Goal: Task Accomplishment & Management: Manage account settings

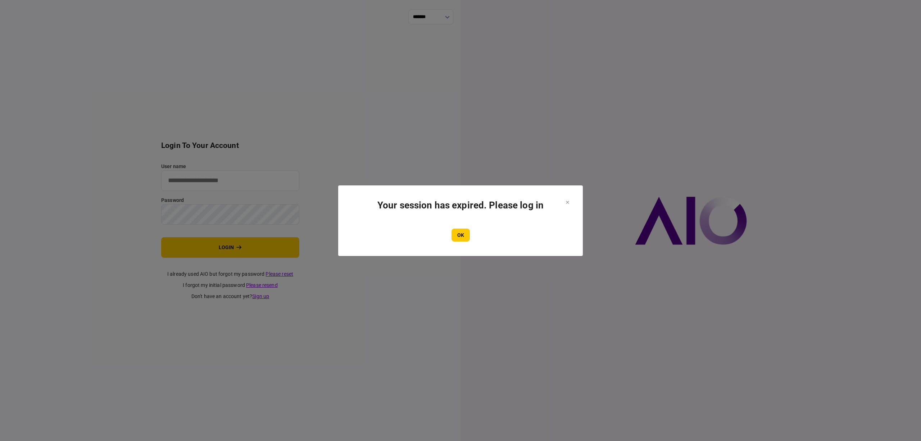
type input "****"
click at [448, 235] on div "OK" at bounding box center [461, 234] width 216 height 13
click at [456, 236] on button "OK" at bounding box center [460, 234] width 18 height 13
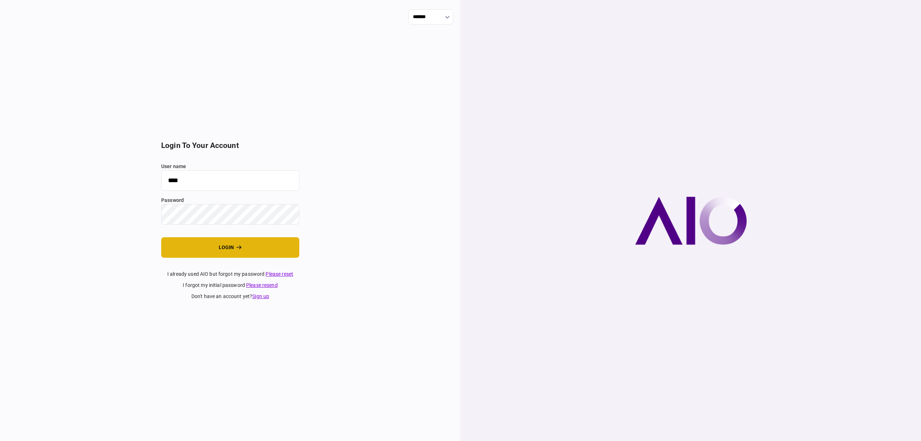
click at [227, 249] on button "login" at bounding box center [230, 247] width 138 height 21
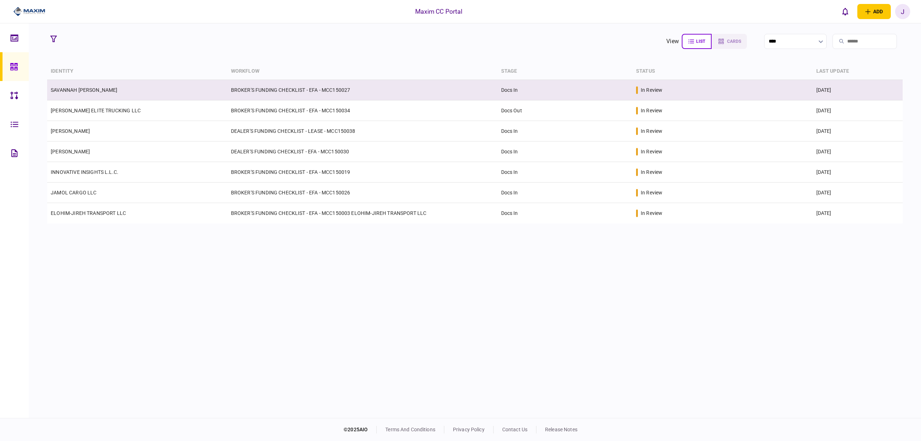
click at [92, 94] on td "SAVANNAH [PERSON_NAME]" at bounding box center [137, 90] width 180 height 21
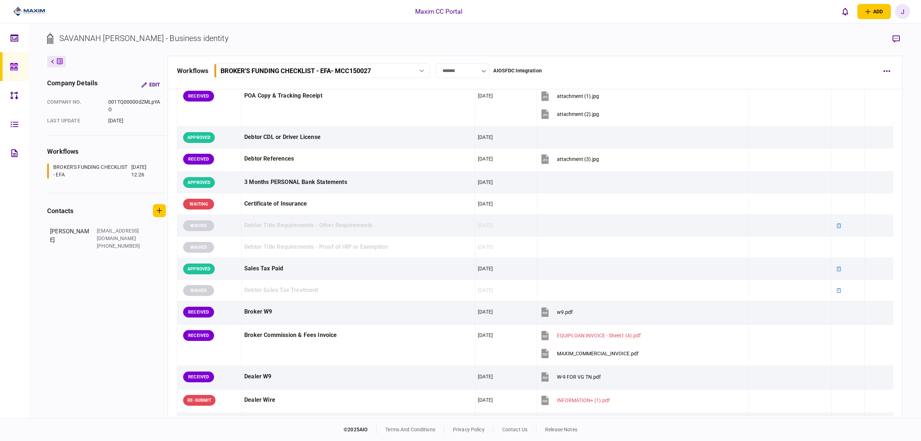
scroll to position [192, 0]
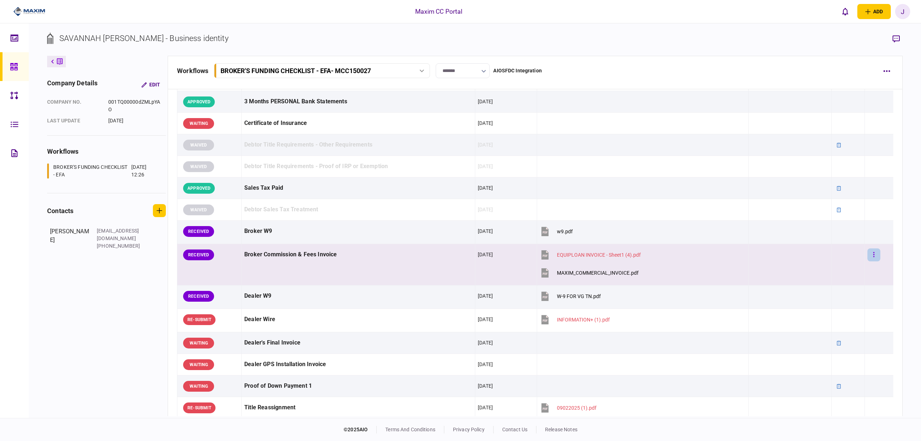
click at [872, 253] on button "button" at bounding box center [873, 254] width 13 height 13
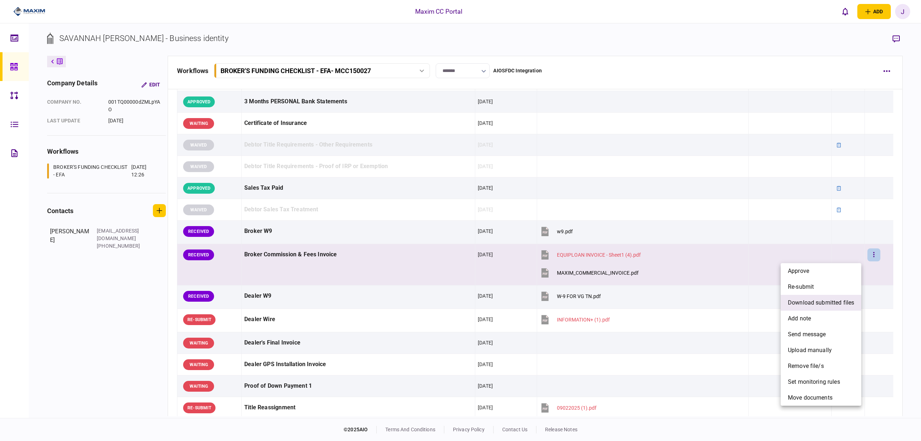
click at [832, 301] on span "download submitted files" at bounding box center [821, 302] width 66 height 9
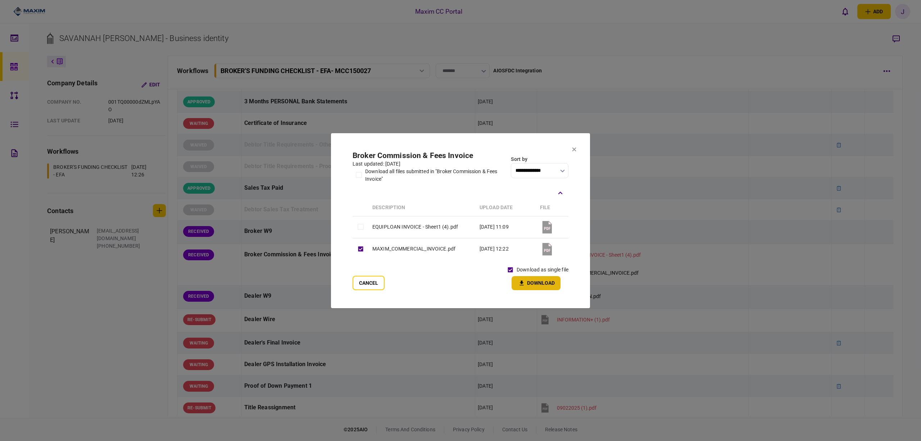
click at [541, 281] on button "Download" at bounding box center [536, 283] width 49 height 14
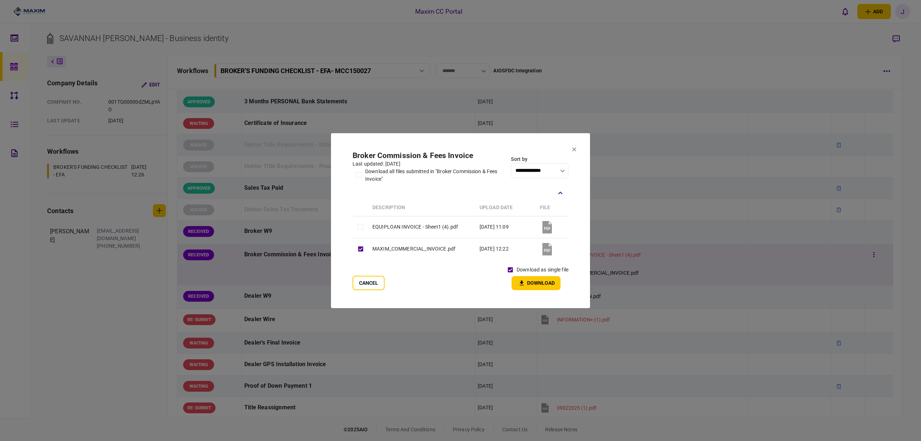
drag, startPoint x: 377, startPoint y: 279, endPoint x: 417, endPoint y: 283, distance: 40.1
click at [377, 279] on button "Cancel" at bounding box center [369, 283] width 32 height 14
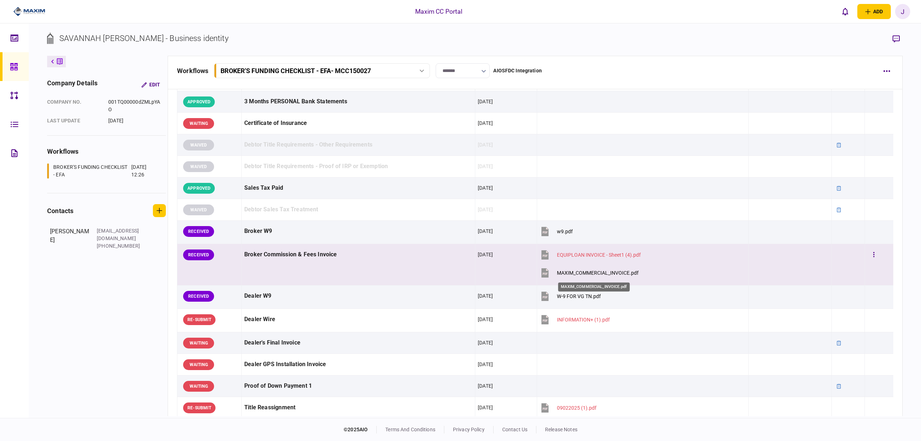
click at [597, 273] on div "MAXIM_COMMERCIAL_INVOICE.pdf" at bounding box center [598, 273] width 82 height 6
click at [599, 276] on div "MAXIM_COMMERCIAL_INVOICE.pdf" at bounding box center [598, 273] width 82 height 6
click at [872, 256] on button "button" at bounding box center [873, 254] width 13 height 13
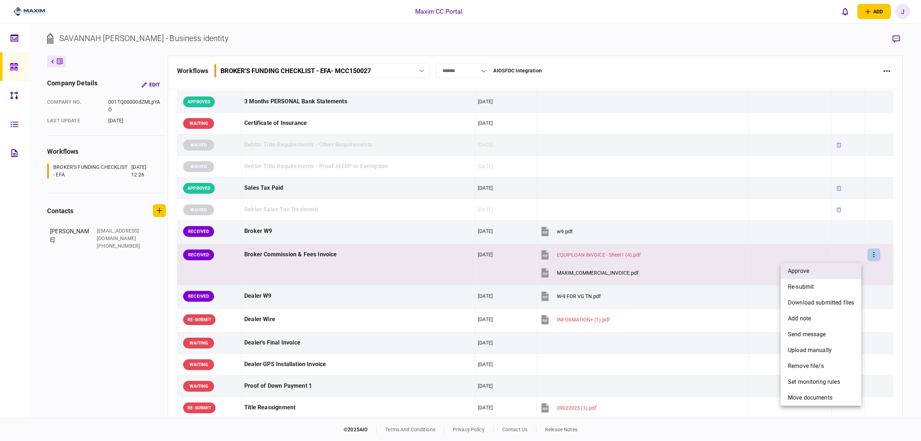
click at [829, 269] on li "approve" at bounding box center [821, 271] width 81 height 16
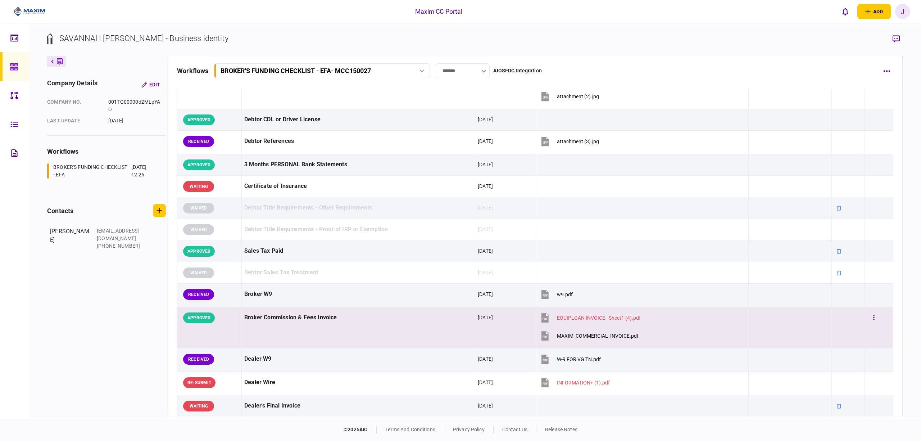
scroll to position [0, 0]
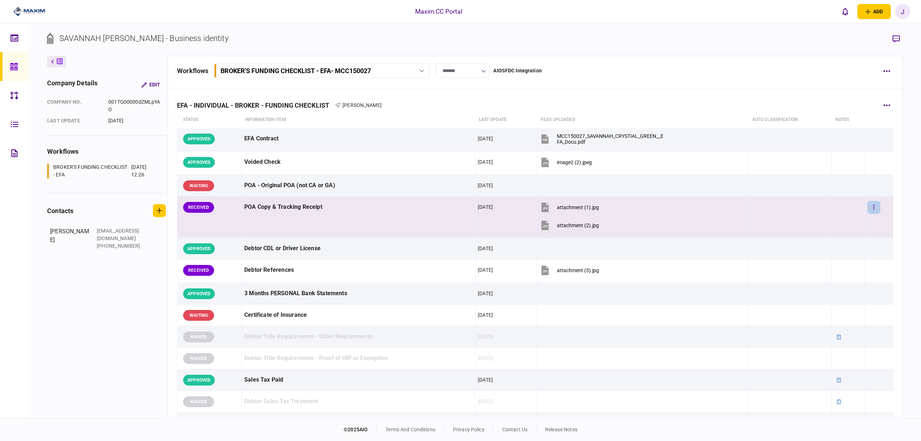
drag, startPoint x: 875, startPoint y: 209, endPoint x: 869, endPoint y: 209, distance: 5.4
click at [875, 209] on div at bounding box center [878, 207] width 23 height 16
click at [873, 209] on icon "button" at bounding box center [873, 206] width 1 height 5
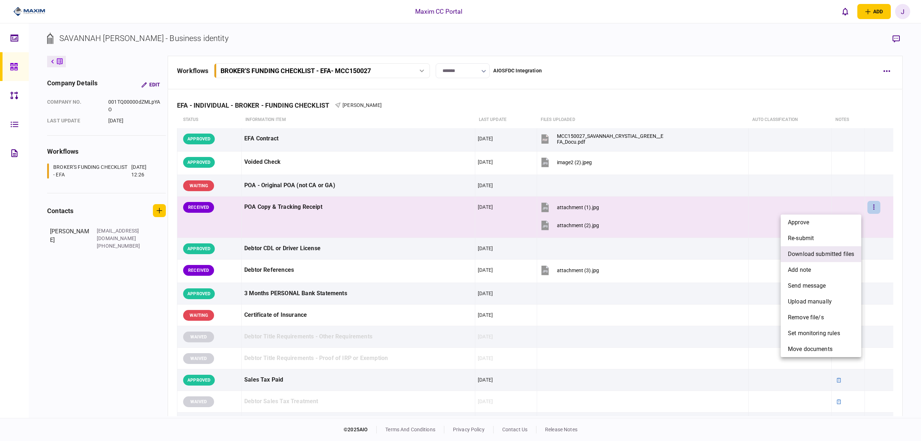
click at [830, 252] on span "download submitted files" at bounding box center [821, 254] width 66 height 9
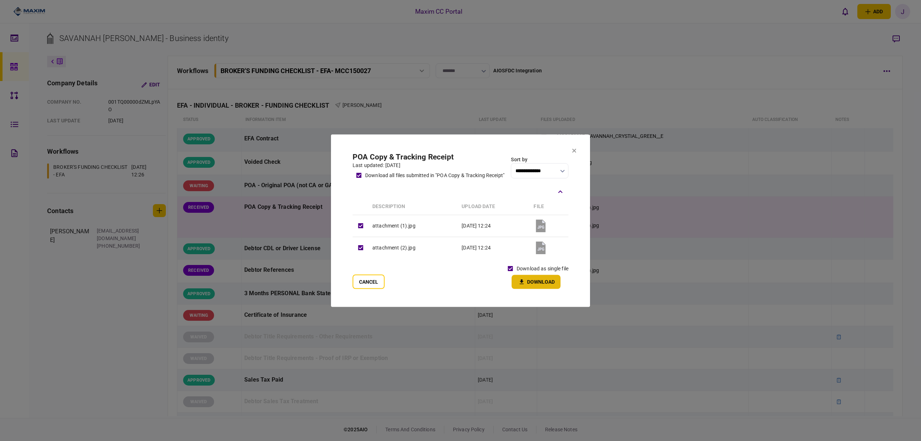
click at [528, 283] on button "Download" at bounding box center [536, 281] width 49 height 14
click at [571, 150] on section "**********" at bounding box center [460, 220] width 259 height 172
click at [573, 150] on icon at bounding box center [574, 151] width 4 height 4
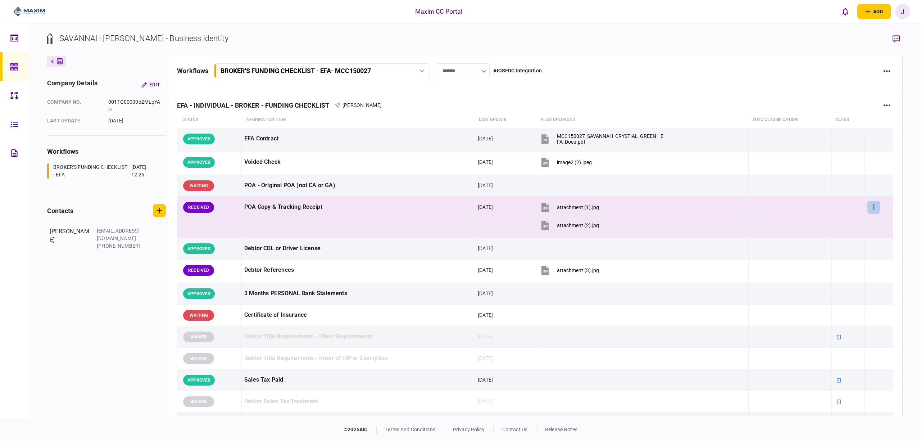
click at [871, 212] on button "button" at bounding box center [873, 207] width 13 height 13
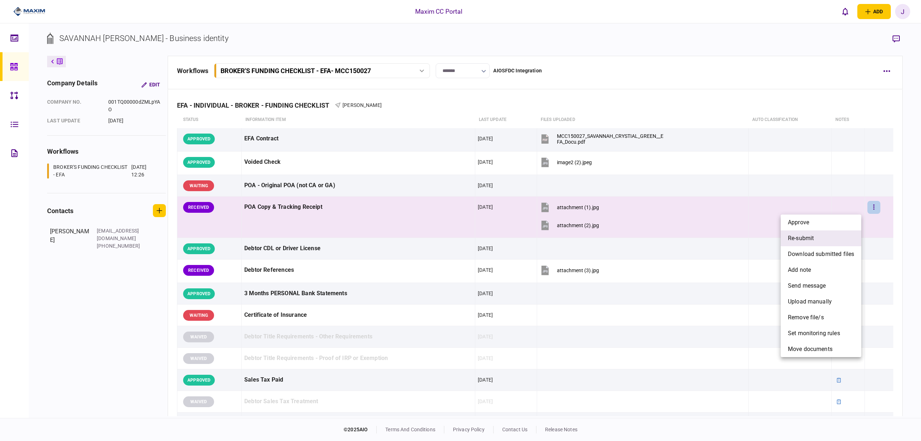
click at [833, 233] on li "re-submit" at bounding box center [821, 238] width 81 height 16
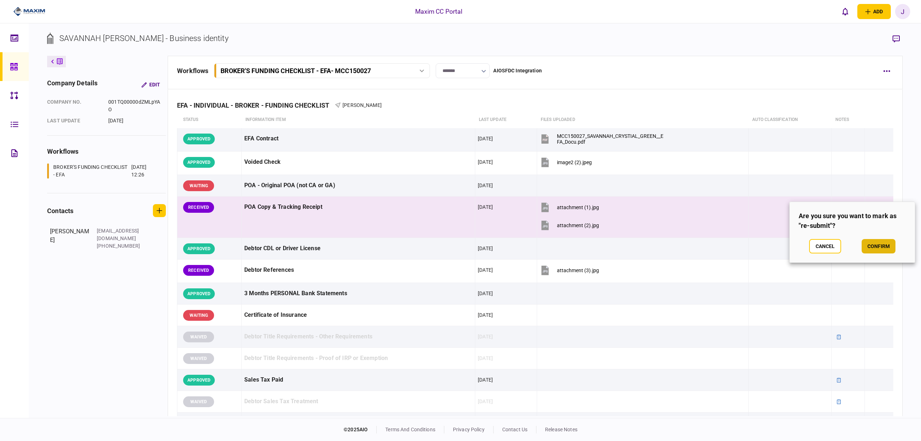
click at [881, 247] on button "confirm" at bounding box center [878, 246] width 34 height 14
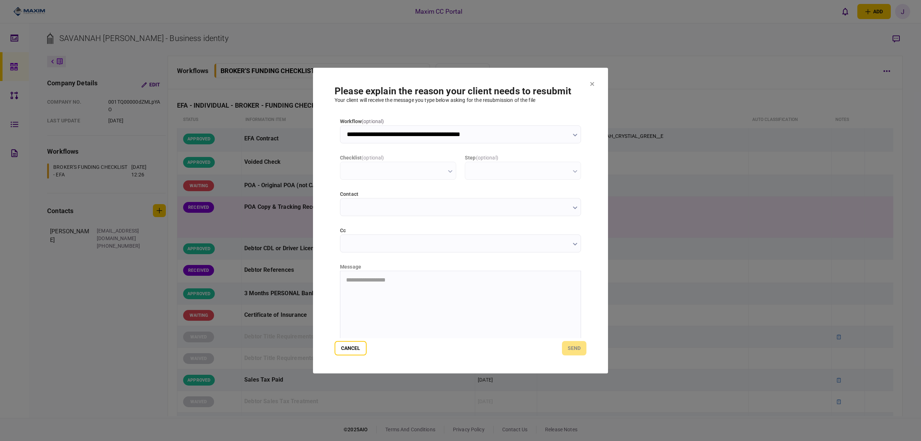
type input "**********"
click at [366, 245] on input "cc" at bounding box center [460, 243] width 241 height 18
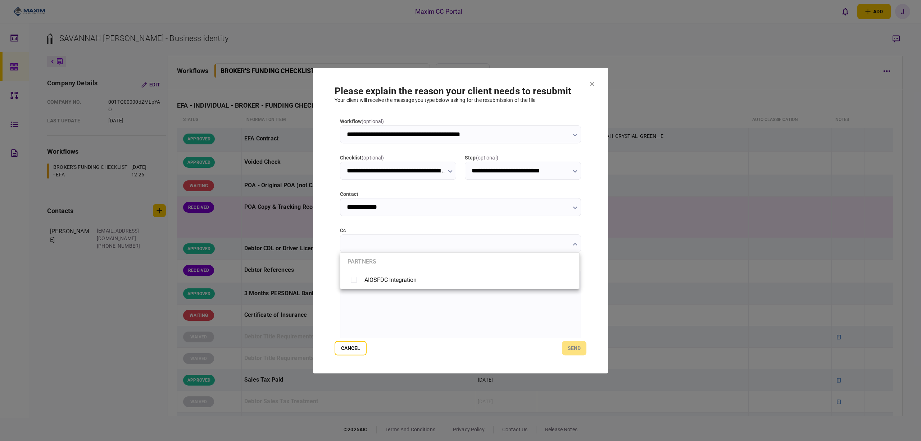
click at [380, 314] on div at bounding box center [460, 220] width 921 height 441
click at [385, 288] on html at bounding box center [460, 279] width 240 height 18
drag, startPoint x: 393, startPoint y: 291, endPoint x: 402, endPoint y: 291, distance: 8.6
click at [393, 289] on html "**********" at bounding box center [460, 279] width 240 height 18
click at [509, 280] on p "**********" at bounding box center [459, 279] width 227 height 7
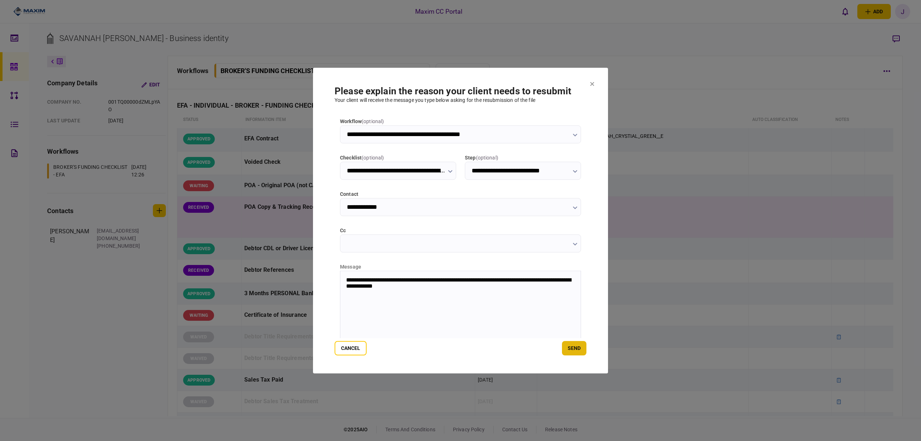
click at [576, 347] on button "send" at bounding box center [574, 348] width 24 height 14
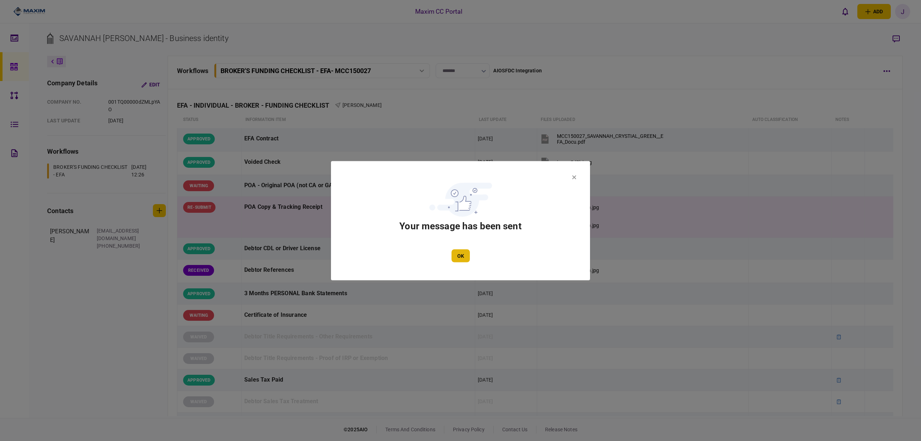
click at [459, 261] on button "OK" at bounding box center [460, 255] width 18 height 13
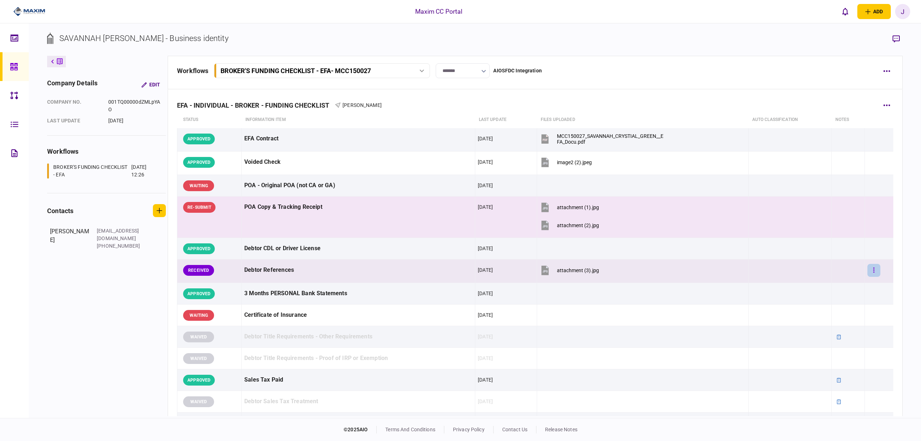
click at [871, 272] on button "button" at bounding box center [873, 270] width 13 height 13
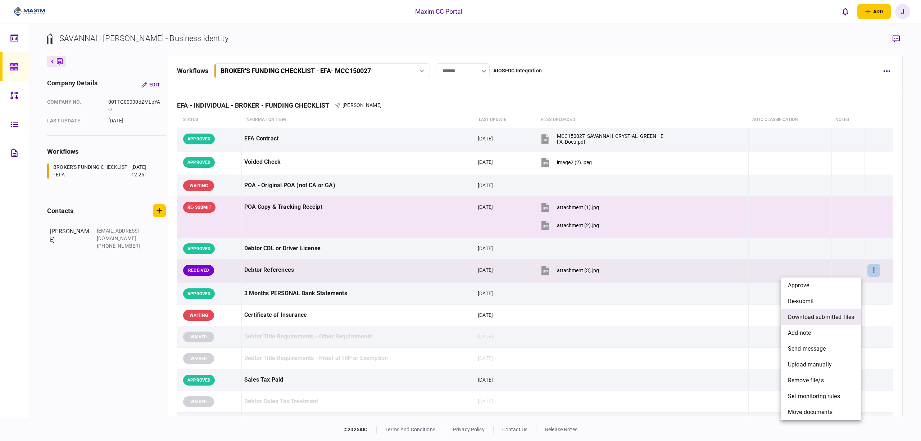
click at [829, 318] on span "download submitted files" at bounding box center [821, 317] width 66 height 9
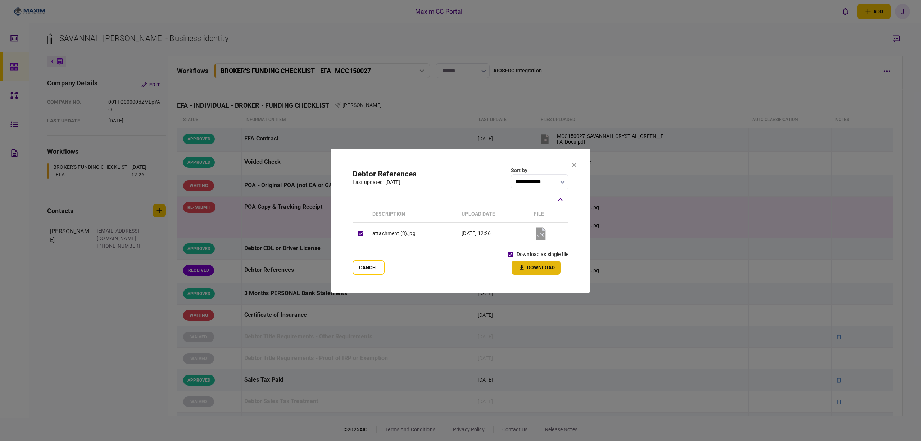
click at [531, 265] on button "Download" at bounding box center [536, 267] width 49 height 14
click at [360, 262] on button "Cancel" at bounding box center [369, 267] width 32 height 14
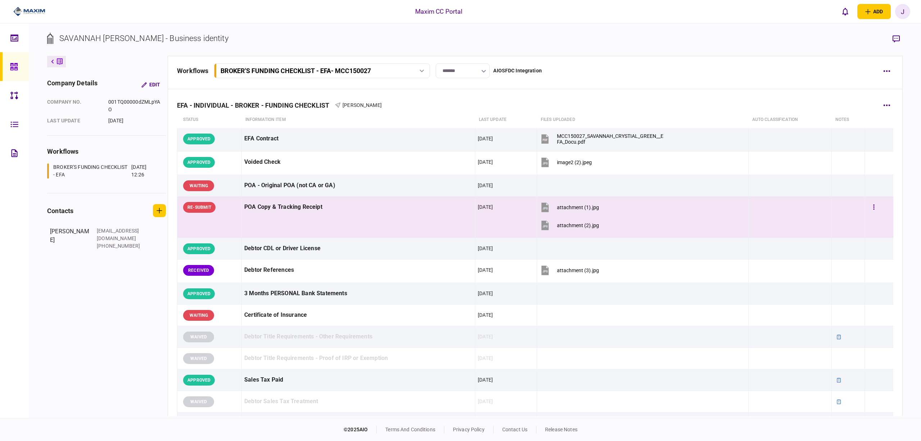
drag, startPoint x: 341, startPoint y: 232, endPoint x: 345, endPoint y: 226, distance: 7.5
click at [341, 232] on td "POA Copy & Tracking Receipt" at bounding box center [358, 216] width 233 height 41
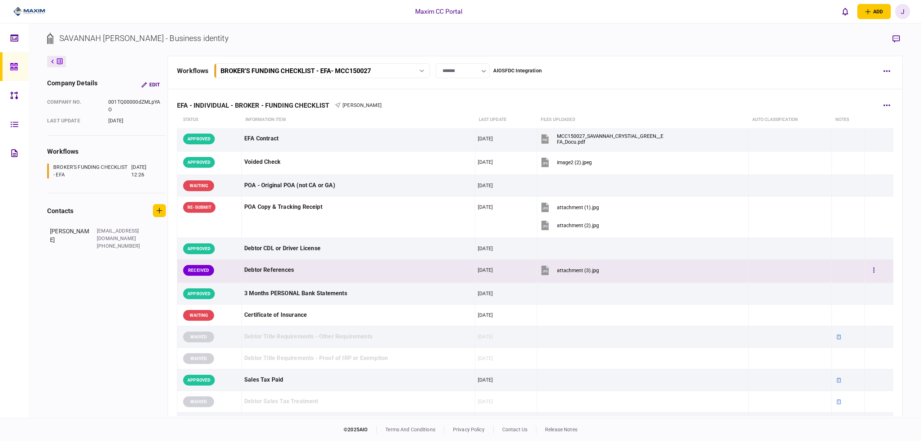
click at [574, 270] on div "attachment (3).jpg" at bounding box center [578, 270] width 42 height 6
click at [872, 268] on button "button" at bounding box center [873, 270] width 13 height 13
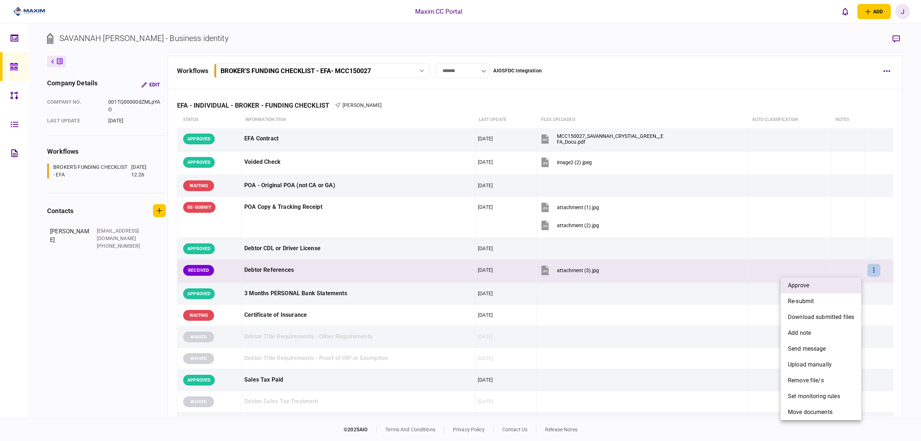
click at [817, 286] on li "approve" at bounding box center [821, 285] width 81 height 16
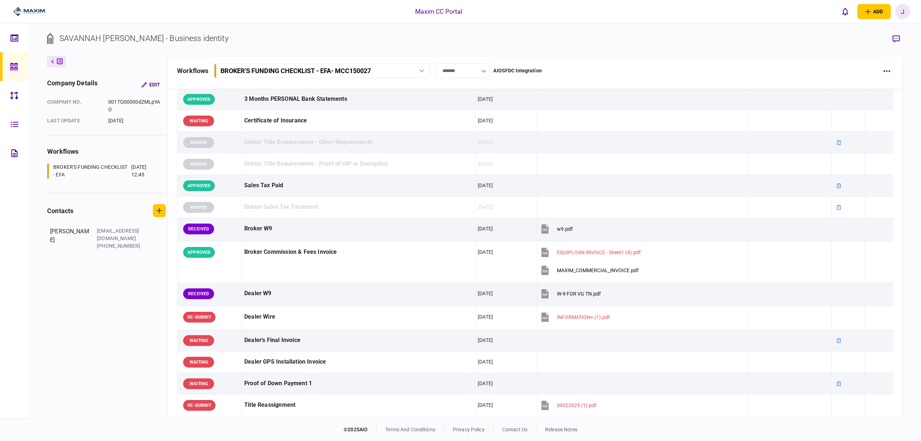
scroll to position [192, 0]
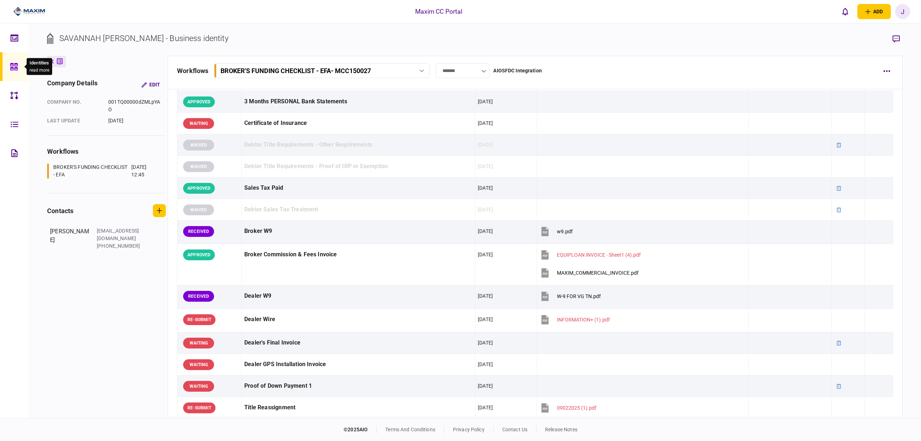
click at [10, 72] on div at bounding box center [16, 66] width 12 height 29
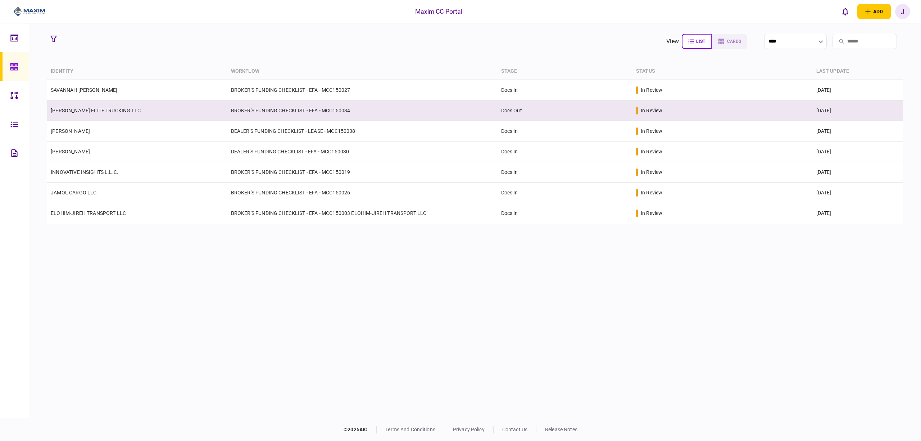
click at [86, 106] on td "[PERSON_NAME] ELITE TRUCKING LLC" at bounding box center [137, 110] width 180 height 21
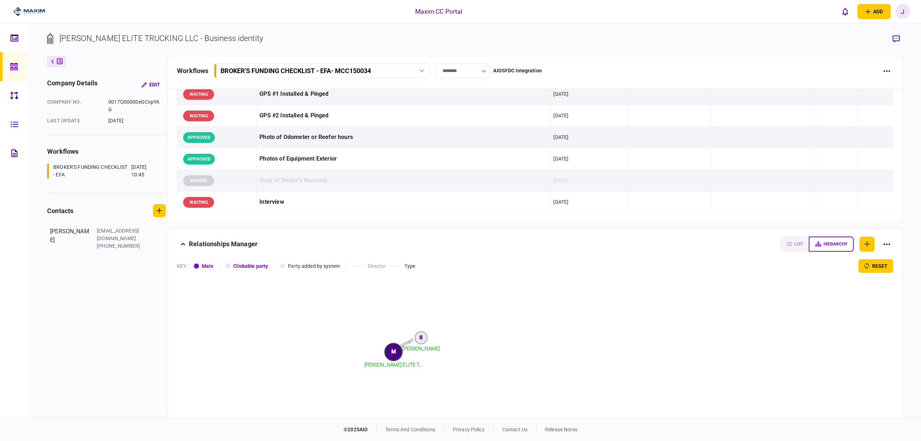
scroll to position [657, 0]
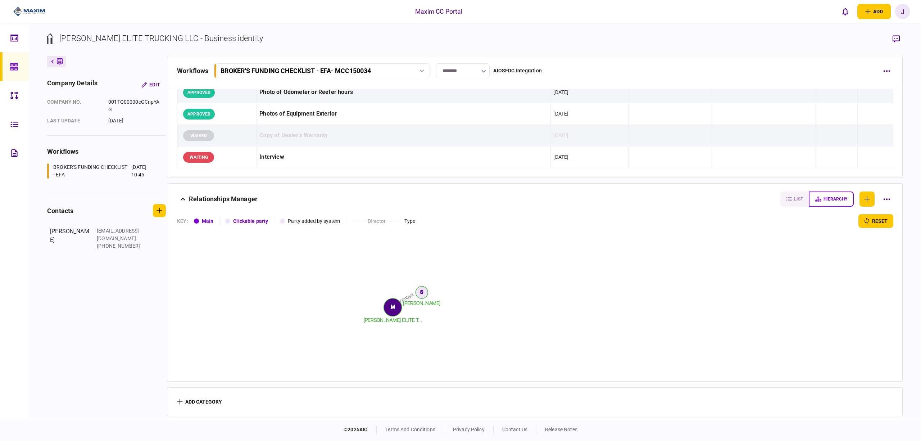
click at [17, 63] on icon at bounding box center [14, 67] width 8 height 8
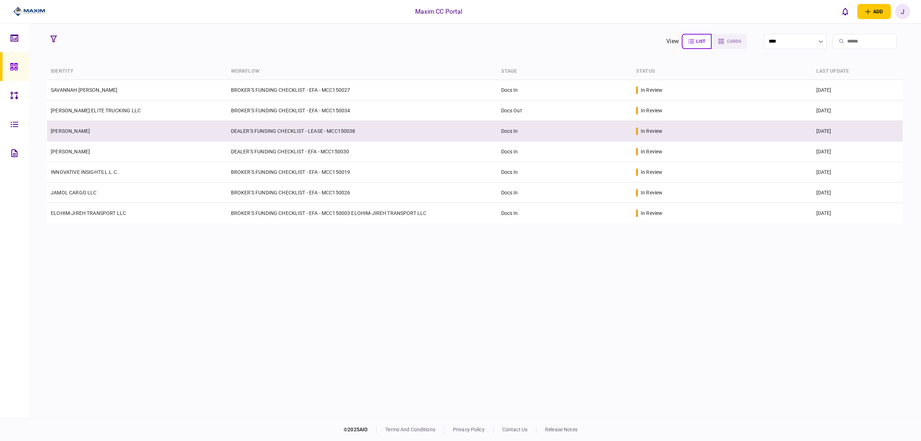
click at [84, 133] on link "[PERSON_NAME]" at bounding box center [70, 131] width 39 height 6
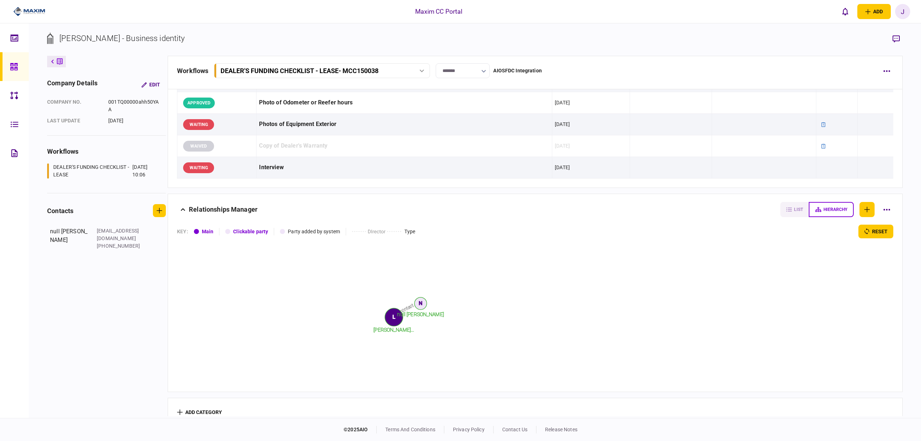
scroll to position [592, 0]
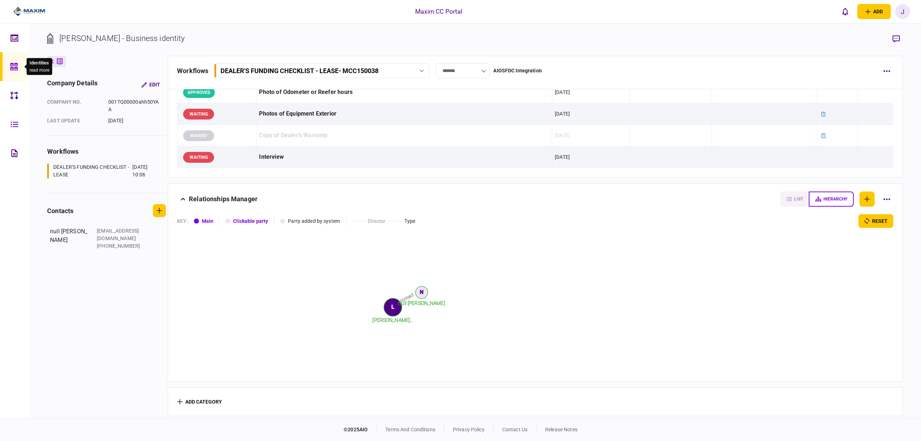
click at [12, 69] on icon at bounding box center [14, 67] width 8 height 8
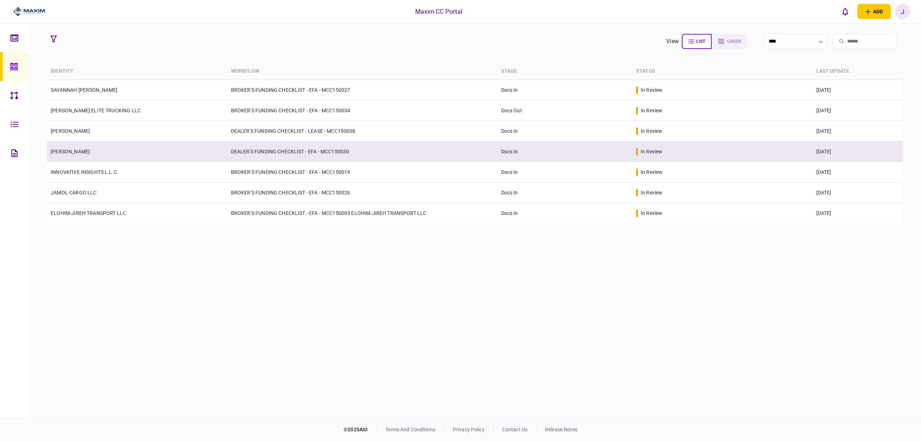
click at [67, 153] on link "[PERSON_NAME]" at bounding box center [70, 152] width 39 height 6
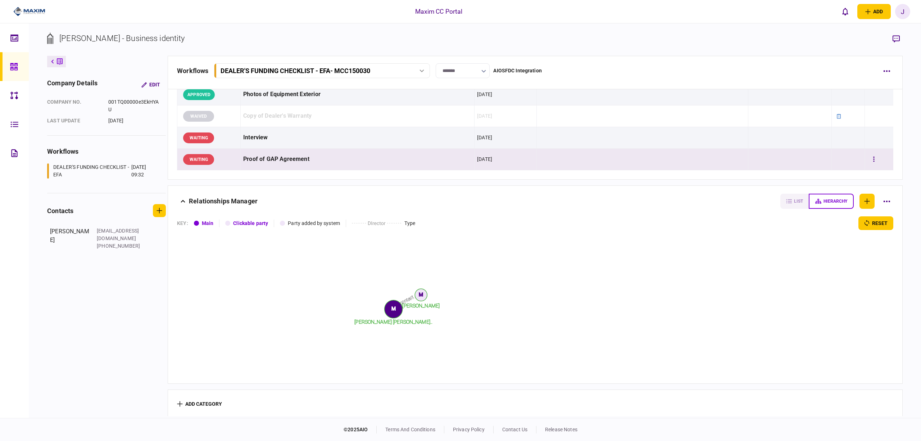
scroll to position [648, 0]
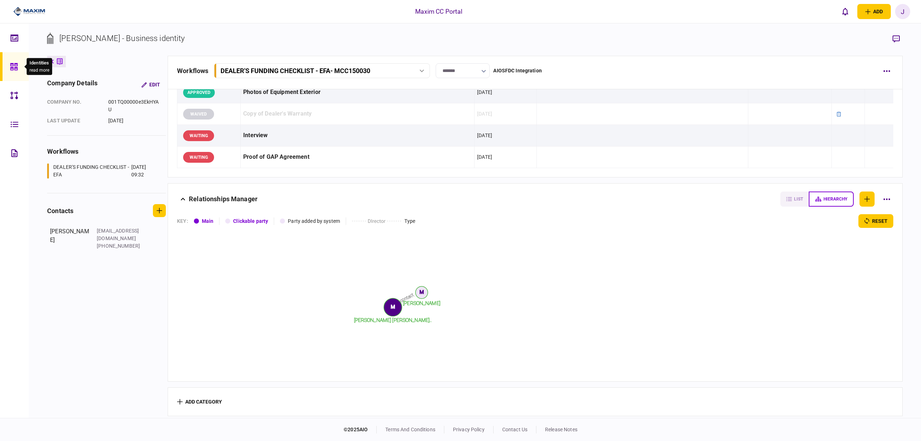
click at [13, 76] on div at bounding box center [16, 66] width 12 height 29
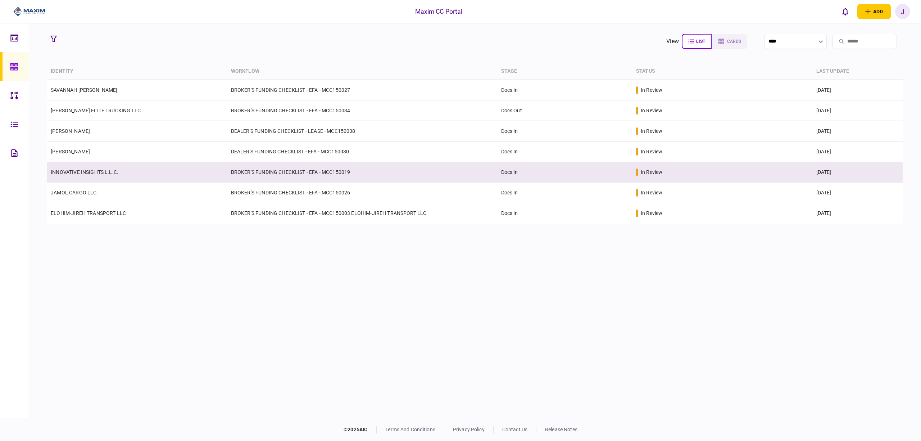
click at [93, 174] on link "INNOVATIVE INSIGHTS L.L.C." at bounding box center [85, 172] width 68 height 6
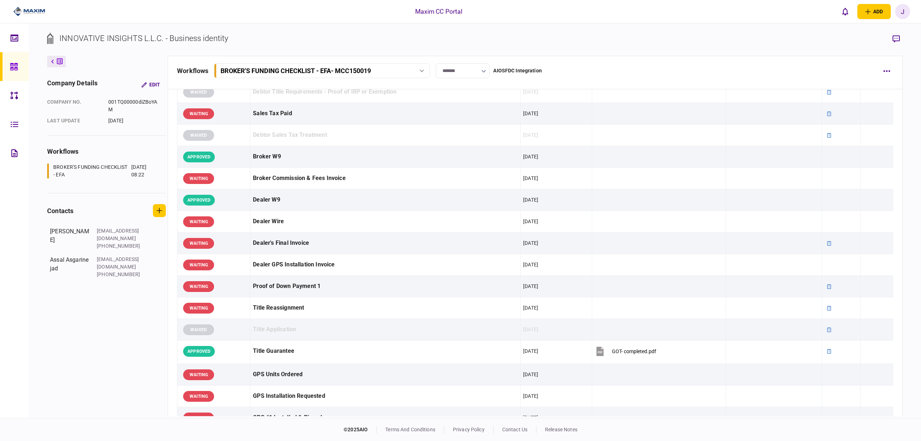
scroll to position [662, 0]
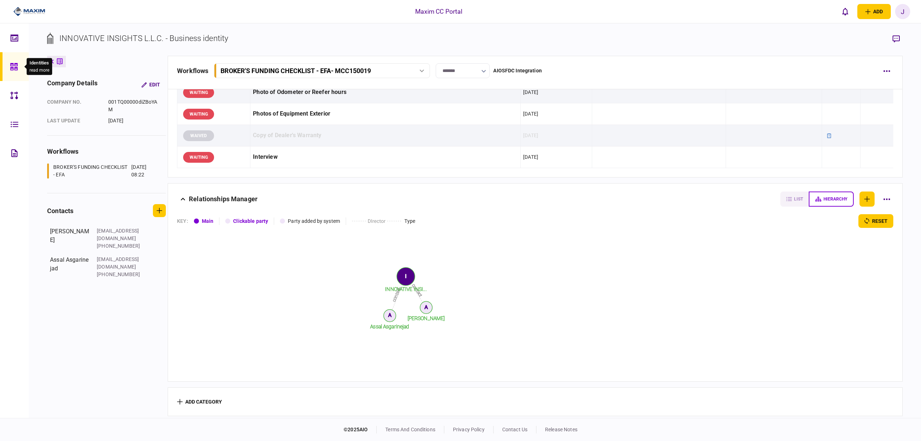
click at [17, 62] on div at bounding box center [16, 66] width 12 height 29
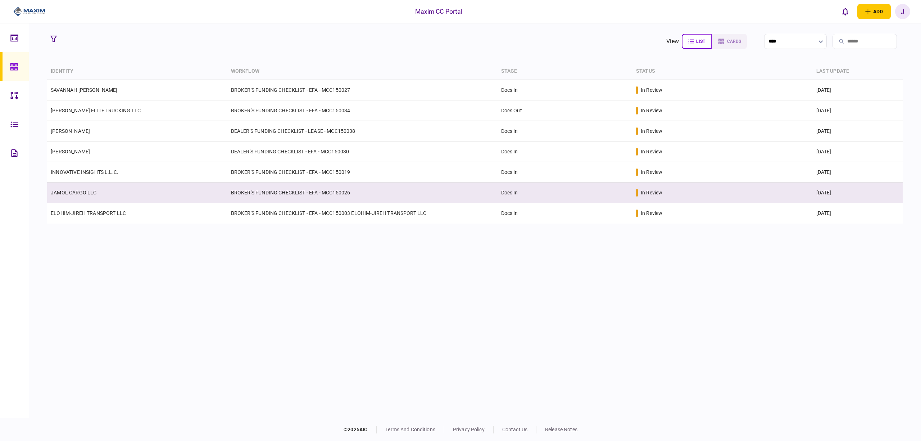
click at [74, 200] on td "JAMOL CARGO LLC" at bounding box center [137, 192] width 180 height 21
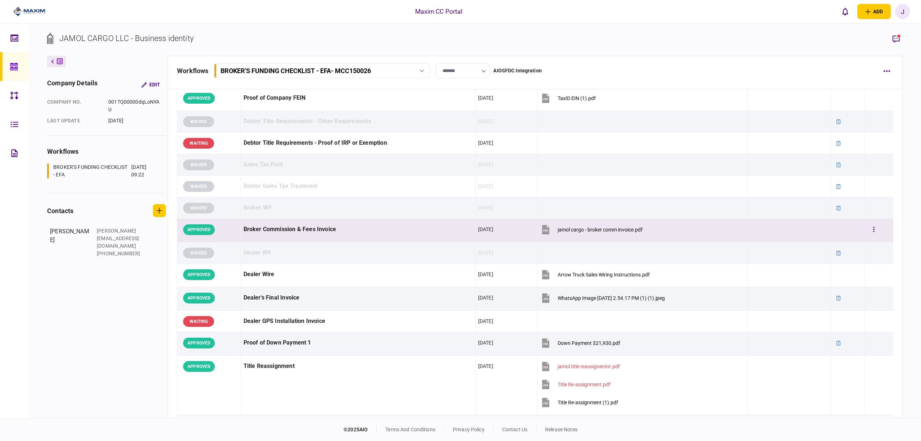
scroll to position [719, 0]
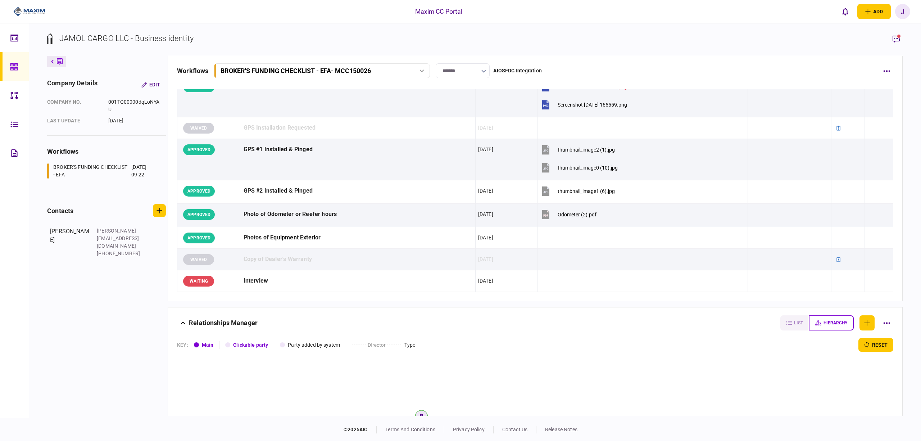
click at [14, 71] on icon at bounding box center [14, 67] width 8 height 8
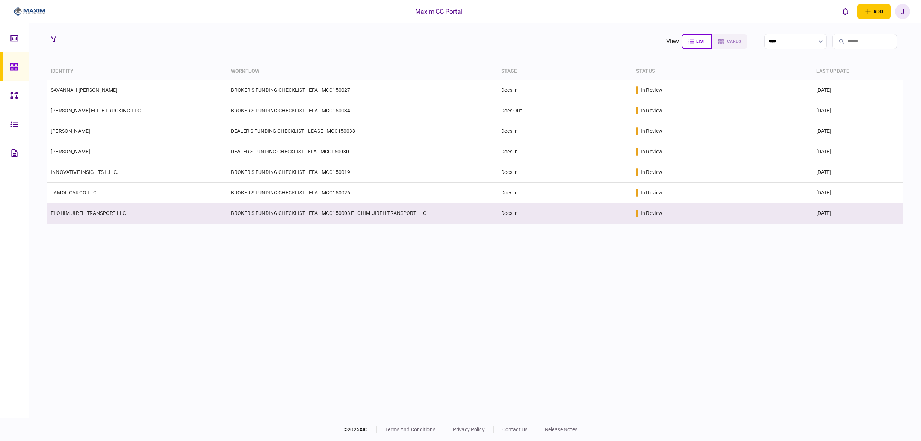
click at [68, 209] on td "ELOHIM-JIREH TRANSPORT LLC" at bounding box center [137, 213] width 180 height 21
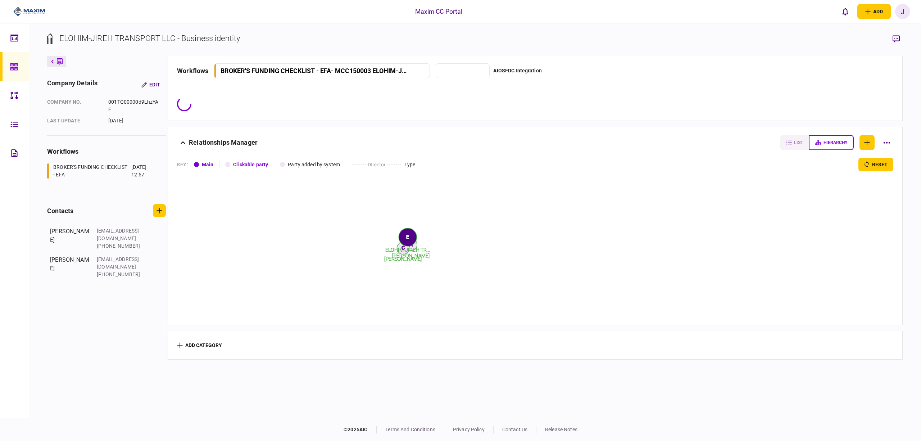
type input "*******"
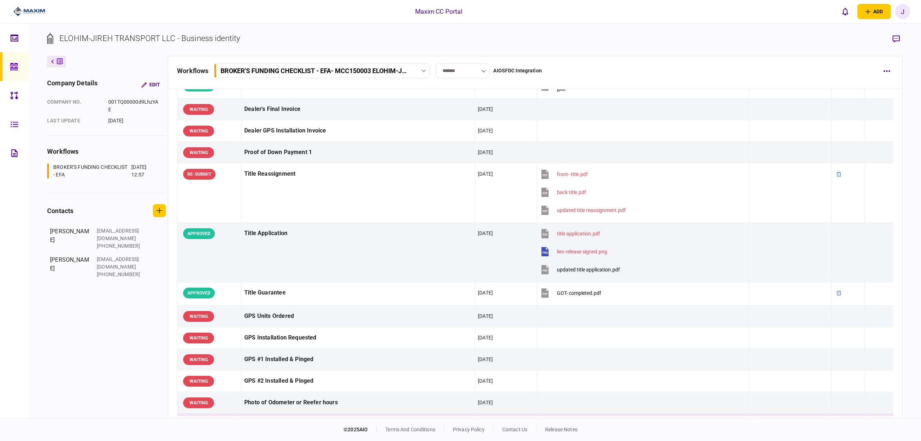
scroll to position [623, 0]
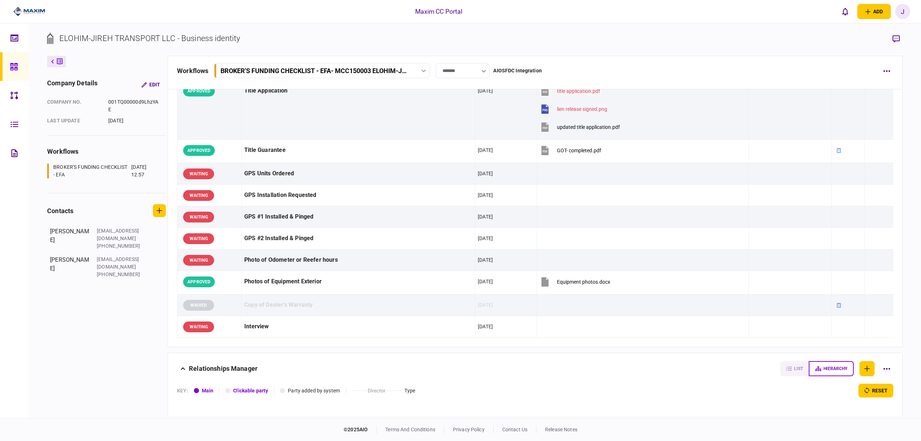
click at [556, 53] on section "ELOHIM-JIREH TRANSPORT LLC - Business identity" at bounding box center [474, 43] width 855 height 23
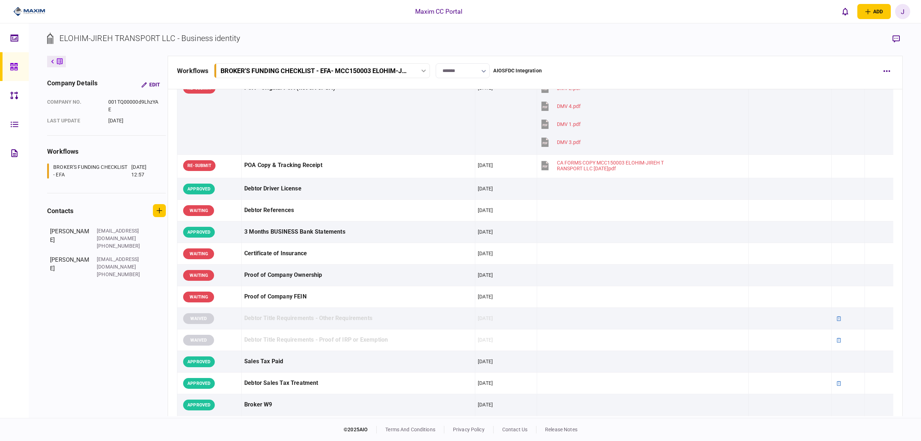
scroll to position [0, 0]
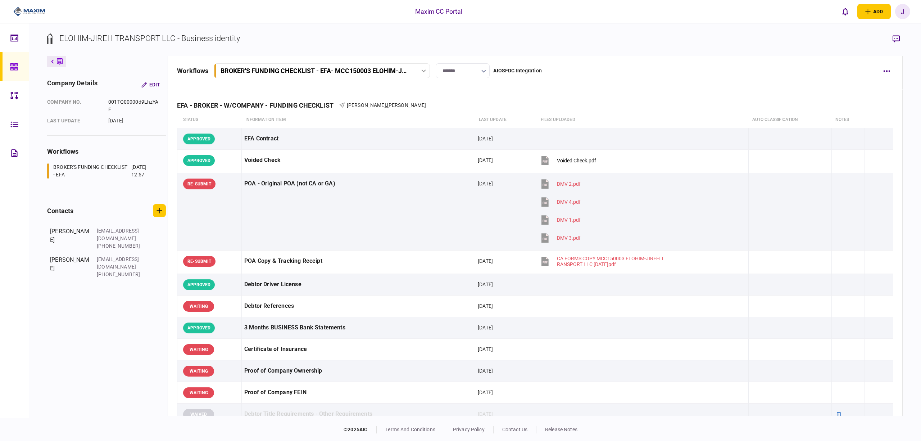
click at [14, 54] on div at bounding box center [16, 66] width 12 height 29
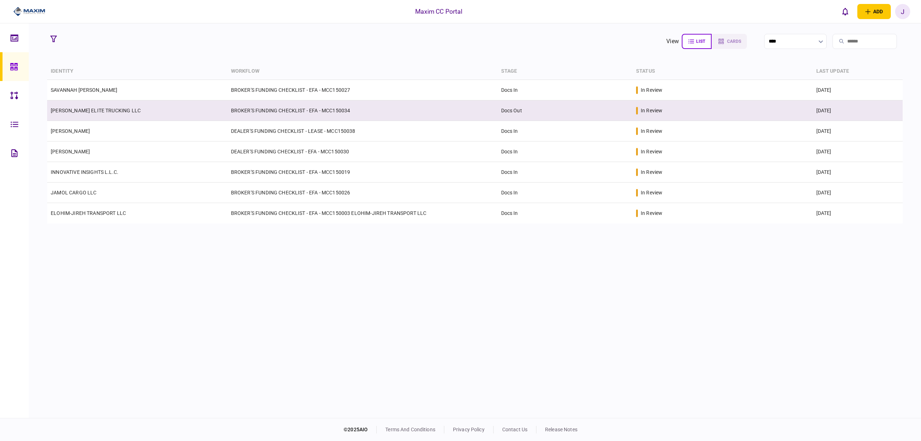
click at [96, 108] on link "[PERSON_NAME] ELITE TRUCKING LLC" at bounding box center [96, 111] width 90 height 6
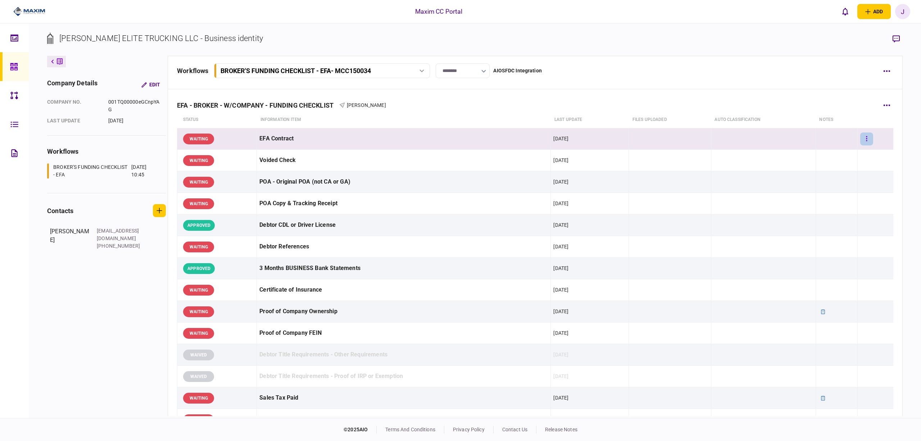
click at [863, 138] on button "button" at bounding box center [866, 138] width 13 height 13
click at [837, 153] on li "approve" at bounding box center [820, 154] width 67 height 16
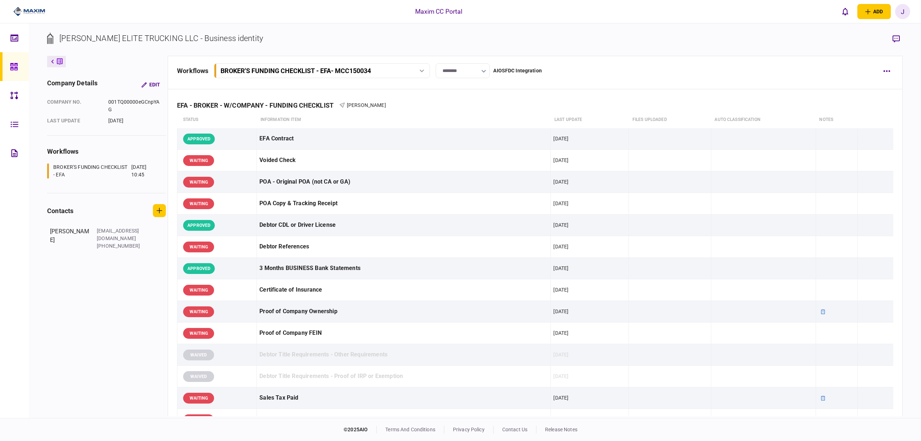
click at [474, 71] on input "********" at bounding box center [463, 70] width 54 height 15
click at [462, 120] on button "Docs In" at bounding box center [462, 123] width 39 height 7
type input "*******"
click at [13, 76] on div at bounding box center [16, 66] width 12 height 29
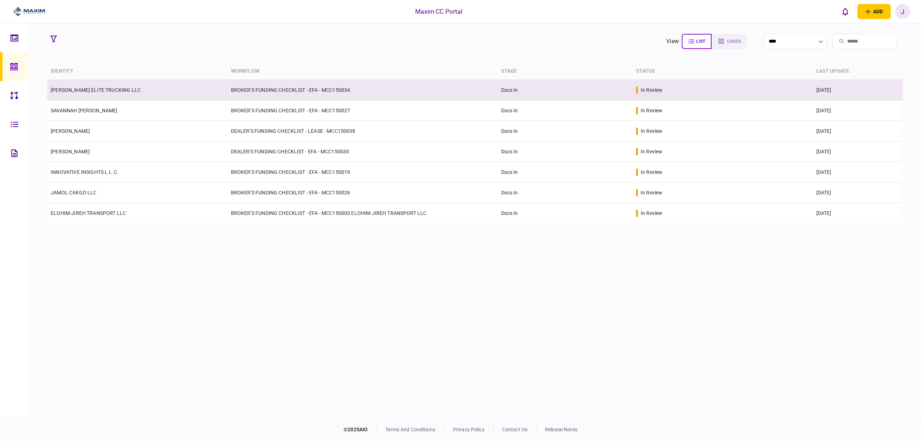
click at [88, 89] on link "[PERSON_NAME] ELITE TRUCKING LLC" at bounding box center [96, 90] width 90 height 6
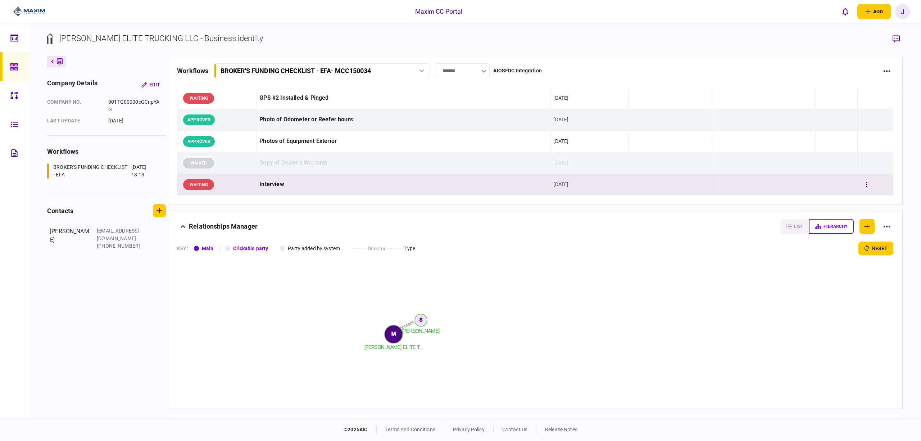
scroll to position [657, 0]
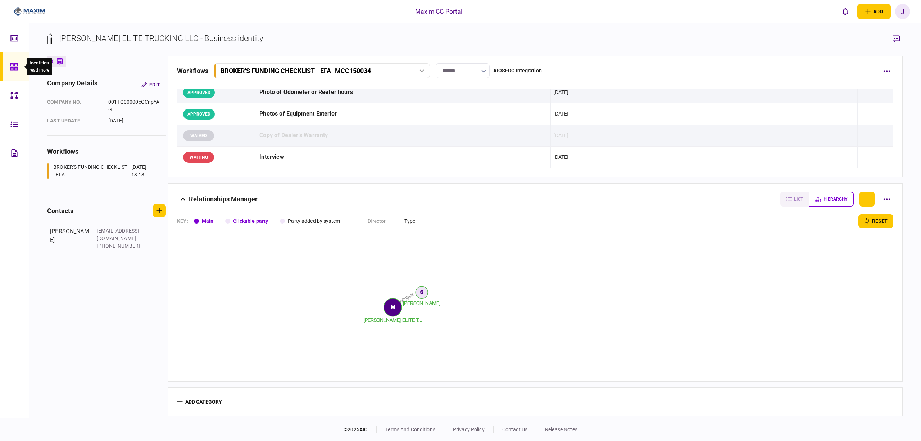
click at [13, 63] on icon at bounding box center [14, 67] width 8 height 8
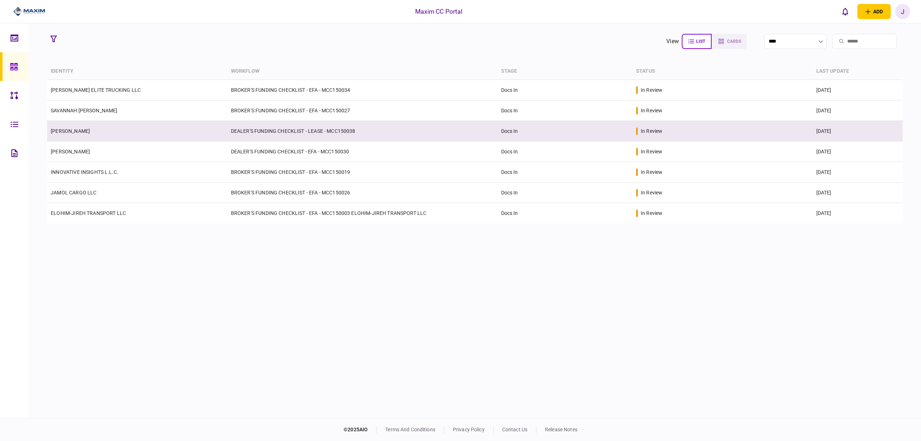
click at [91, 136] on td "[PERSON_NAME]" at bounding box center [137, 131] width 180 height 21
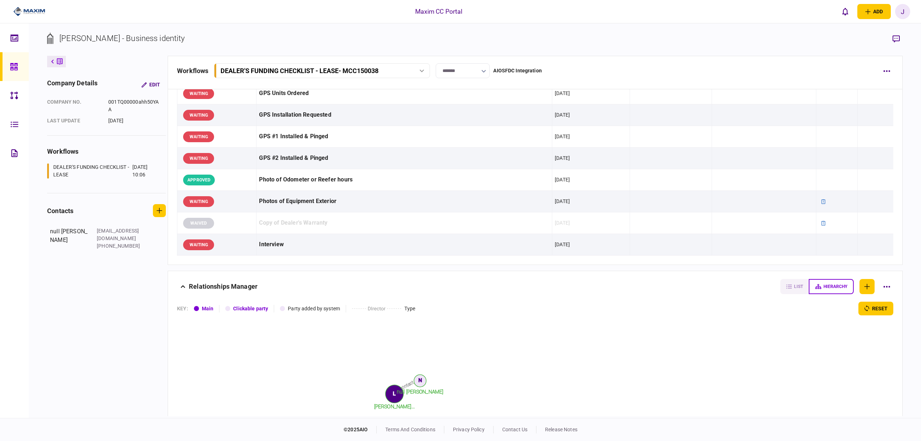
scroll to position [592, 0]
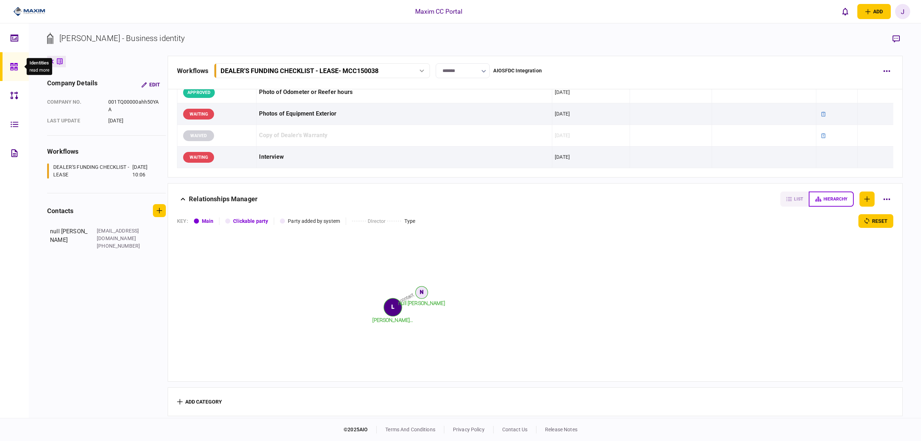
click at [18, 73] on div at bounding box center [16, 66] width 12 height 29
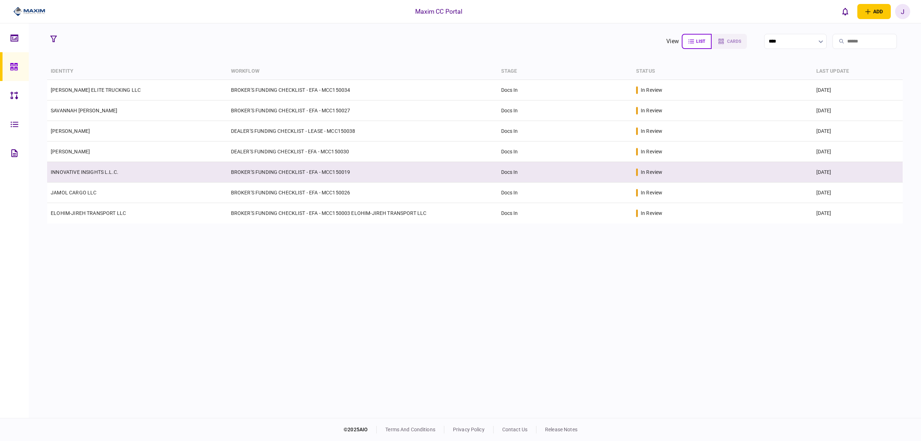
click at [84, 167] on td "INNOVATIVE INSIGHTS L.L.C." at bounding box center [137, 172] width 180 height 21
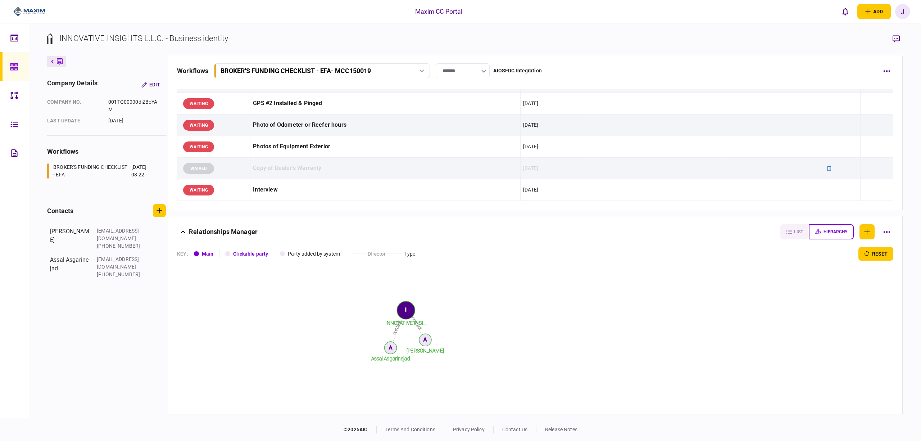
scroll to position [662, 0]
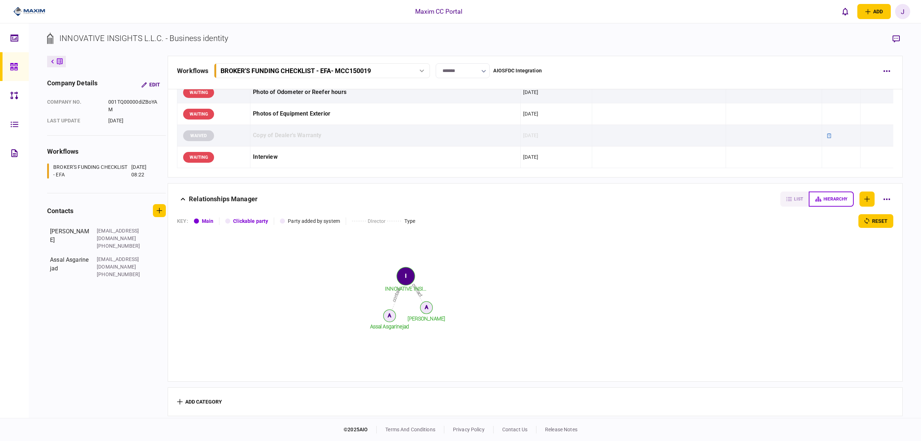
click at [14, 67] on icon at bounding box center [14, 67] width 8 height 8
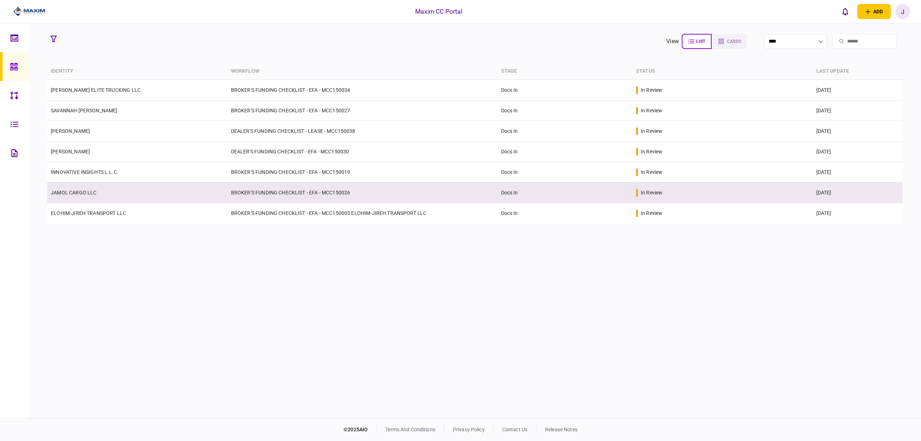
click at [91, 183] on td "JAMOL CARGO LLC" at bounding box center [137, 192] width 180 height 21
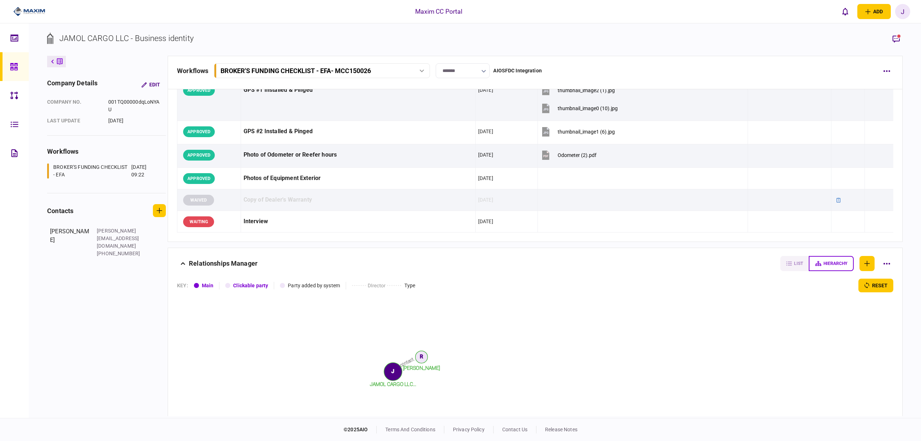
scroll to position [849, 0]
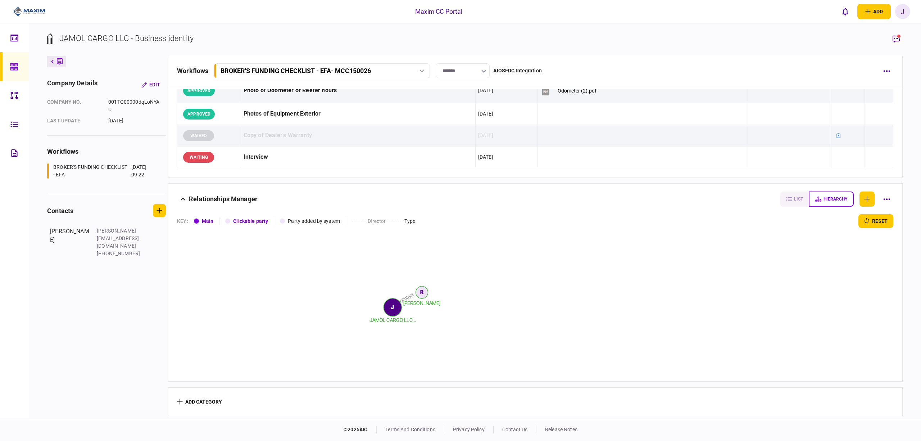
click at [9, 35] on link at bounding box center [14, 37] width 29 height 29
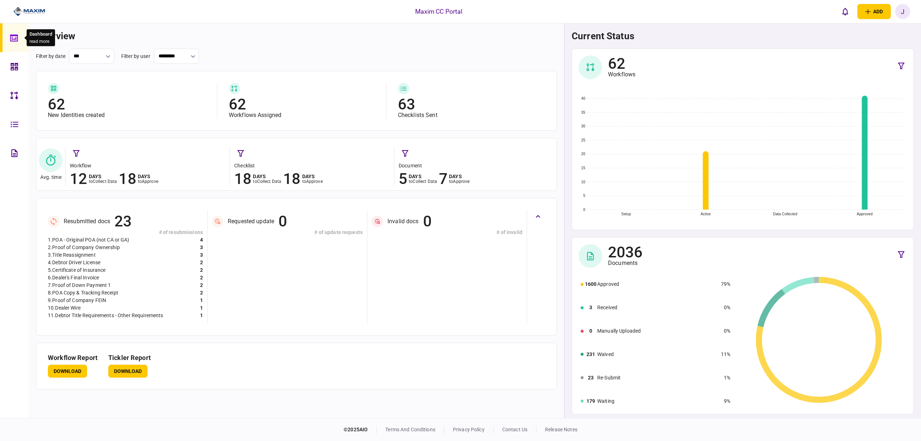
click at [16, 42] on div at bounding box center [16, 37] width 12 height 29
click at [16, 64] on icon at bounding box center [14, 66] width 7 height 7
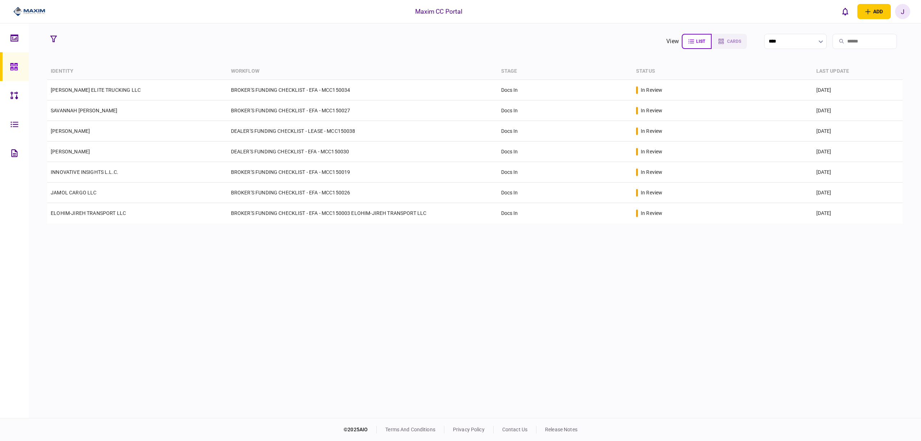
click at [390, 38] on section "view list cards ****" at bounding box center [474, 41] width 855 height 18
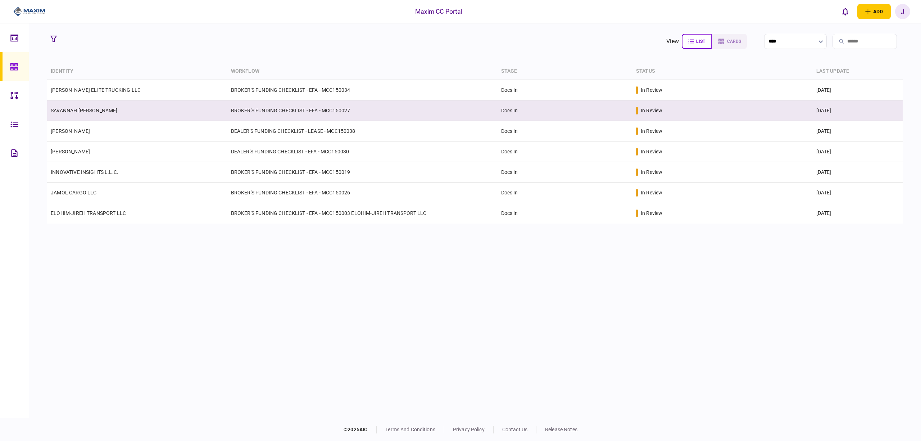
click at [67, 112] on link "SAVANNAH [PERSON_NAME]" at bounding box center [84, 111] width 67 height 6
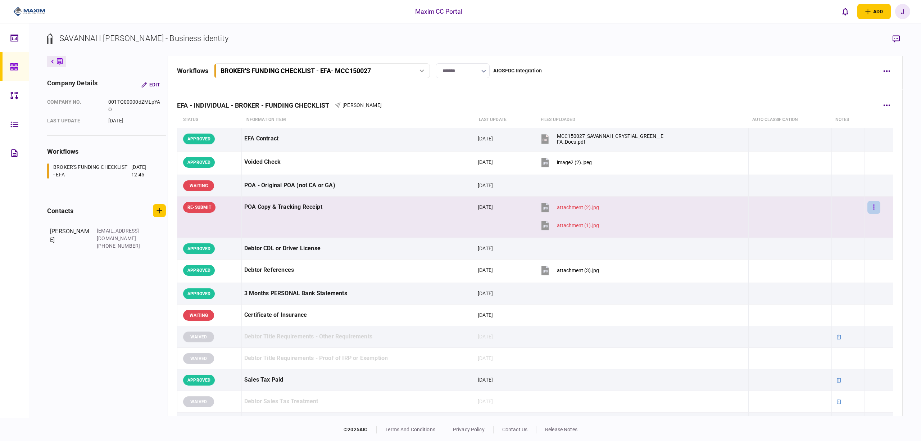
click at [867, 209] on button "button" at bounding box center [873, 207] width 13 height 13
click at [836, 225] on li "approve" at bounding box center [821, 222] width 81 height 16
click at [873, 209] on icon "button" at bounding box center [873, 206] width 1 height 5
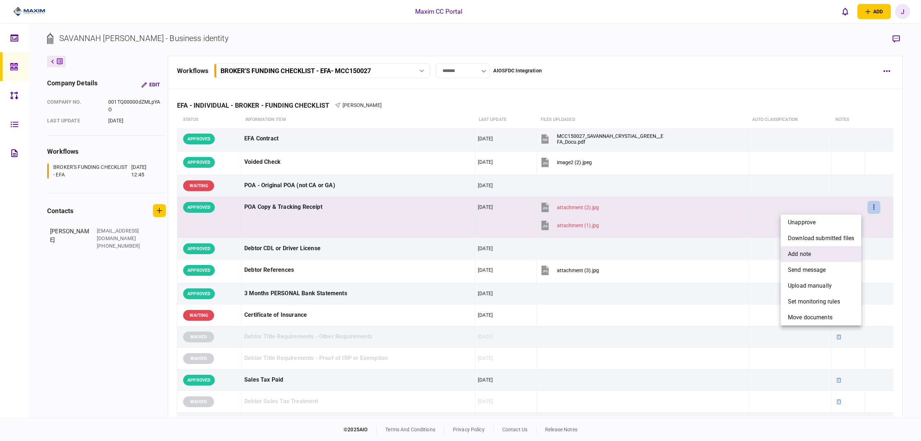
click at [809, 255] on span "add note" at bounding box center [799, 254] width 23 height 9
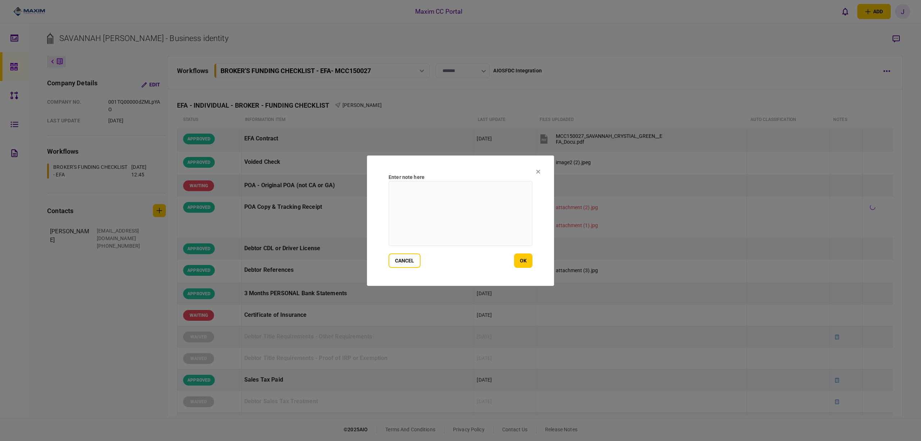
click at [442, 224] on textarea at bounding box center [460, 213] width 144 height 65
click at [409, 208] on textarea "**********" at bounding box center [460, 213] width 144 height 65
click at [418, 206] on textarea "**********" at bounding box center [460, 213] width 144 height 65
type textarea "**********"
click at [510, 252] on form "**********" at bounding box center [460, 220] width 144 height 94
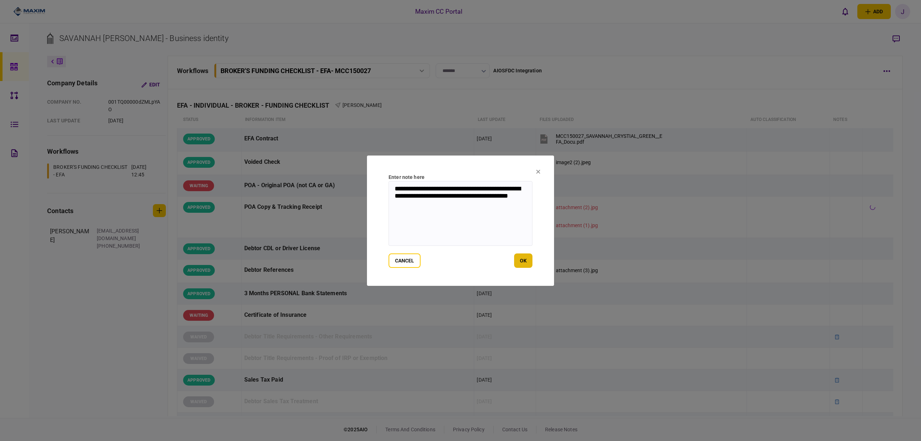
click at [518, 264] on button "ok" at bounding box center [523, 260] width 18 height 14
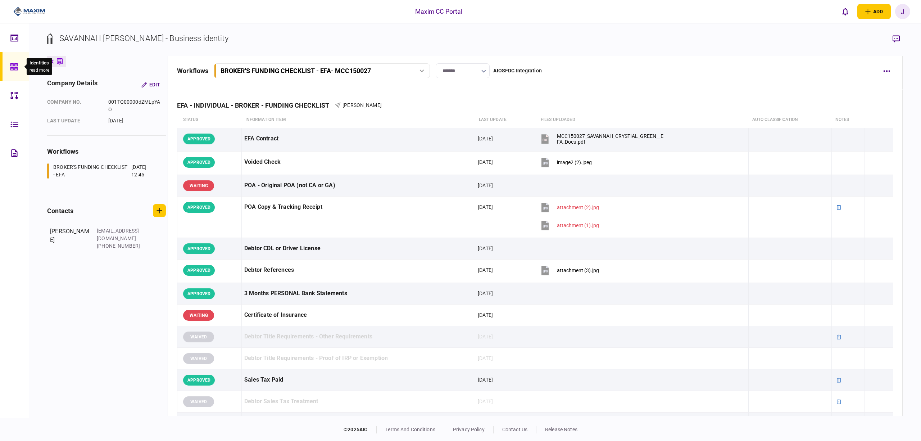
click at [11, 65] on icon at bounding box center [13, 66] width 7 height 7
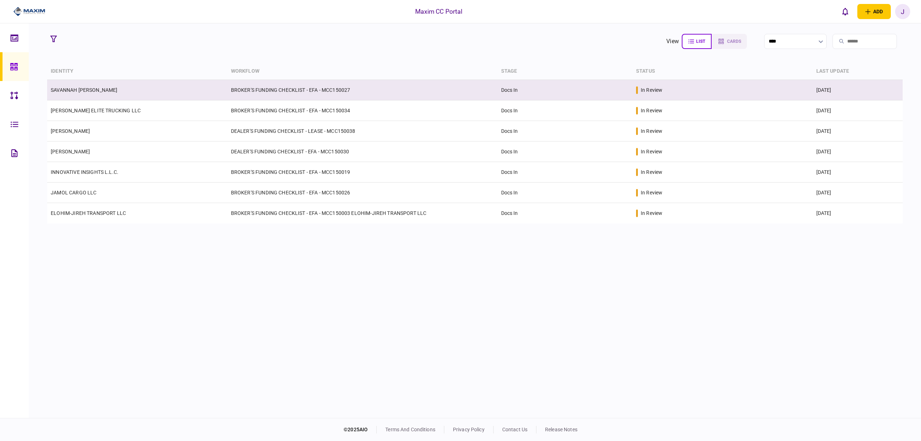
click at [72, 88] on link "SAVANNAH [PERSON_NAME]" at bounding box center [84, 90] width 67 height 6
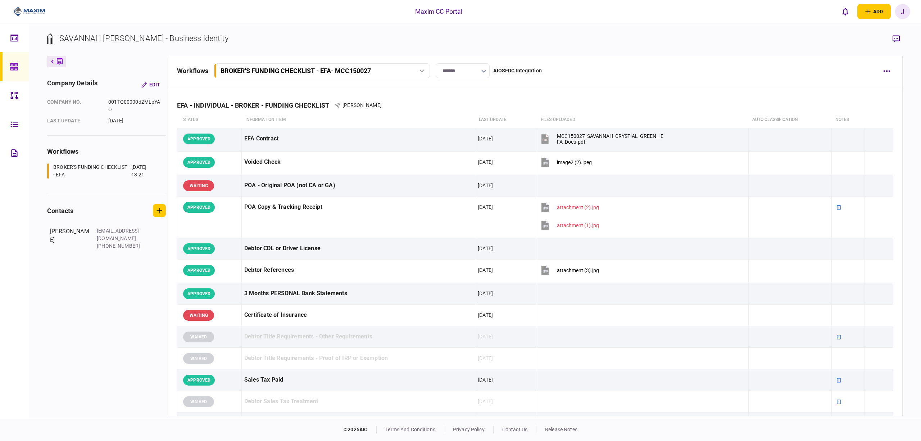
scroll to position [240, 0]
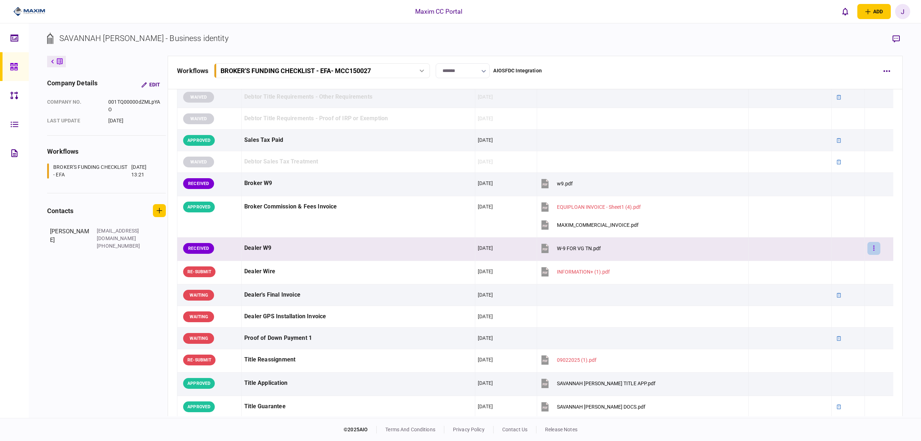
click at [868, 247] on button "button" at bounding box center [873, 248] width 13 height 13
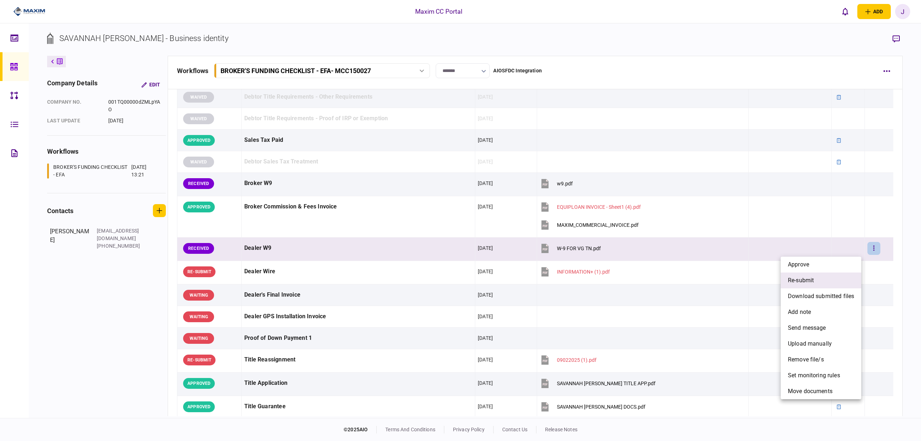
click at [838, 280] on li "re-submit" at bounding box center [821, 280] width 81 height 16
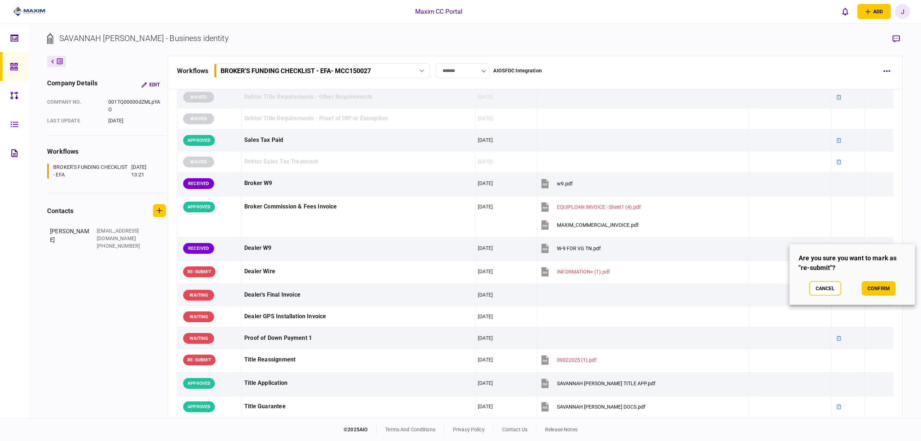
click at [878, 295] on section "Are you sure you want to mark as "re-submit"? Cancel confirm" at bounding box center [852, 274] width 126 height 61
click at [879, 293] on button "confirm" at bounding box center [878, 288] width 34 height 14
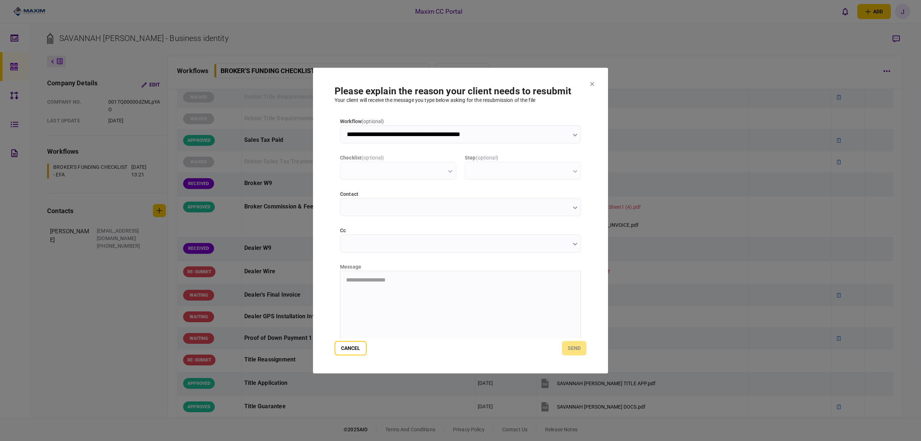
scroll to position [0, 0]
type input "**********"
type input "*********"
type input "**********"
click at [422, 288] on html at bounding box center [460, 279] width 240 height 18
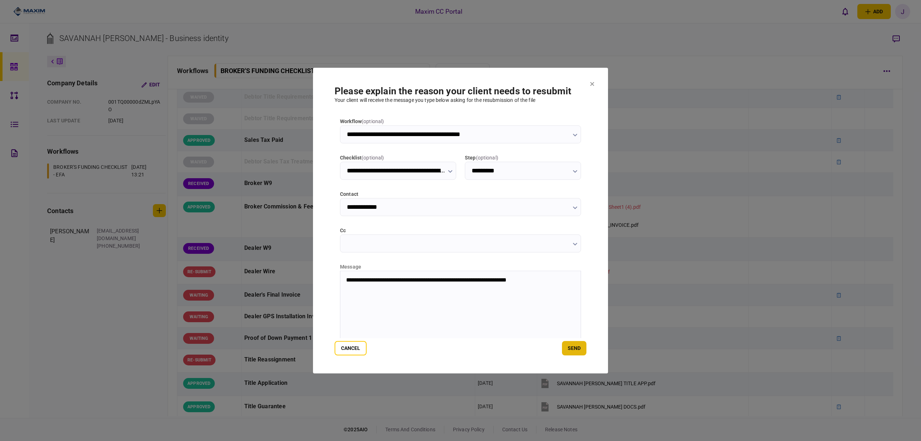
click at [581, 350] on button "send" at bounding box center [574, 348] width 24 height 14
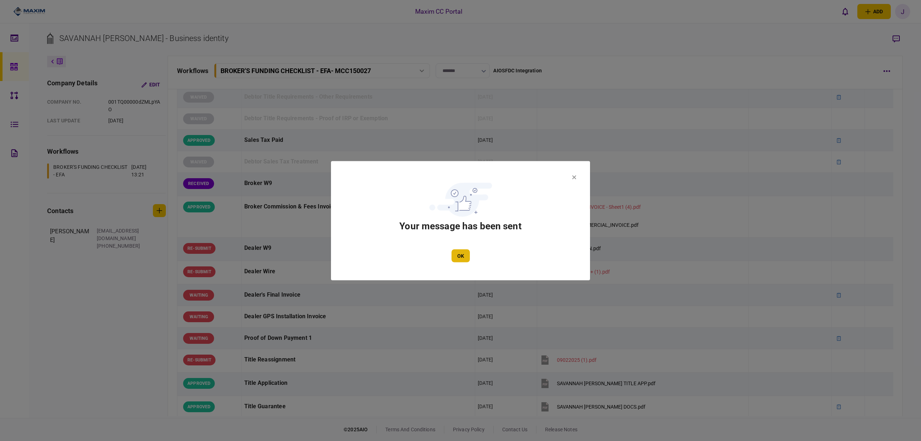
click at [462, 253] on button "OK" at bounding box center [460, 255] width 18 height 13
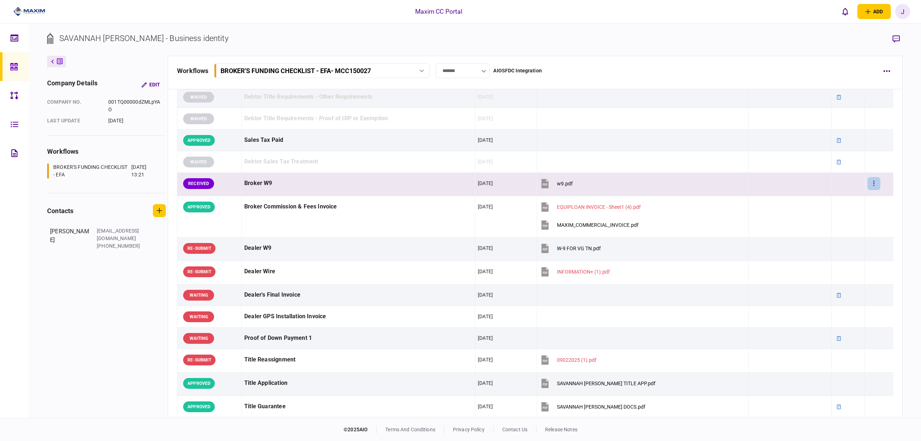
click at [873, 185] on icon "button" at bounding box center [873, 183] width 1 height 5
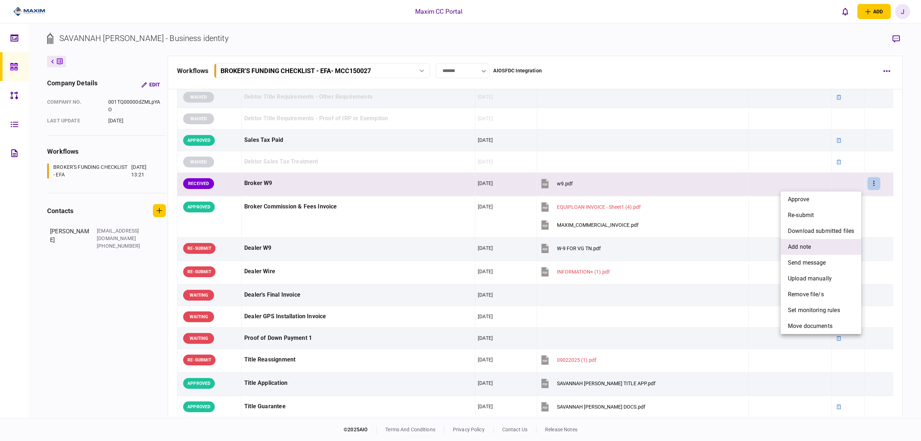
click at [809, 247] on span "add note" at bounding box center [799, 246] width 23 height 9
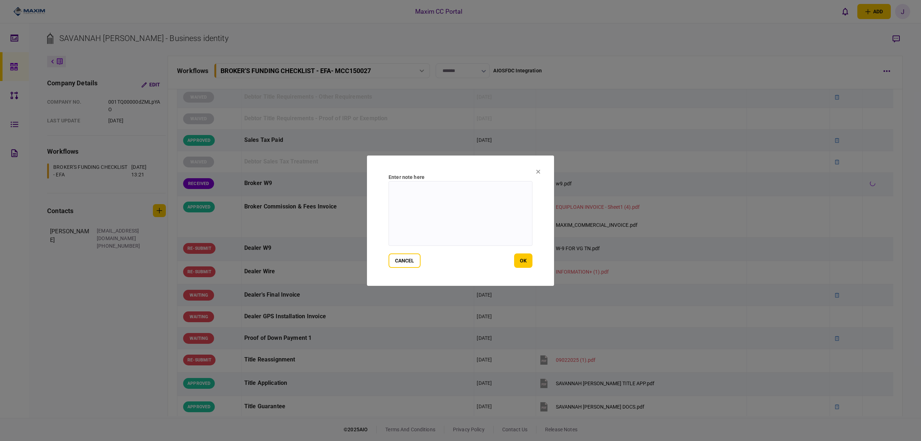
click at [420, 206] on textarea at bounding box center [460, 213] width 144 height 65
type textarea "**********"
click at [524, 263] on button "ok" at bounding box center [523, 260] width 18 height 14
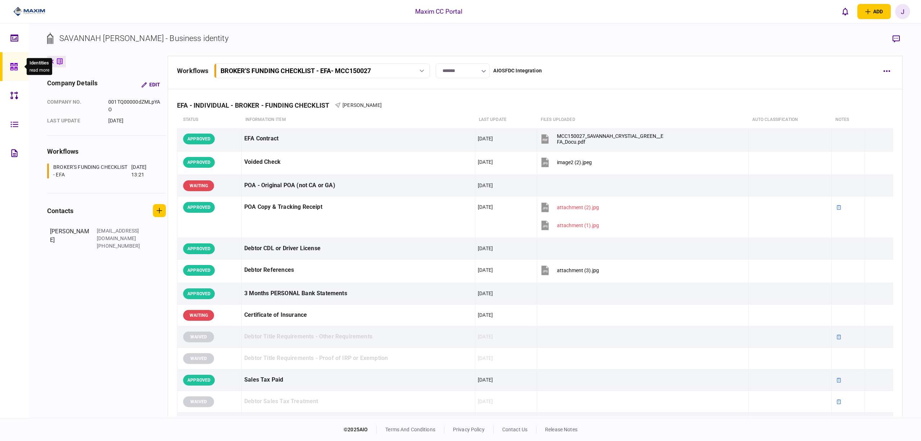
click at [16, 68] on icon at bounding box center [13, 66] width 7 height 7
